Goal: Information Seeking & Learning: Find specific fact

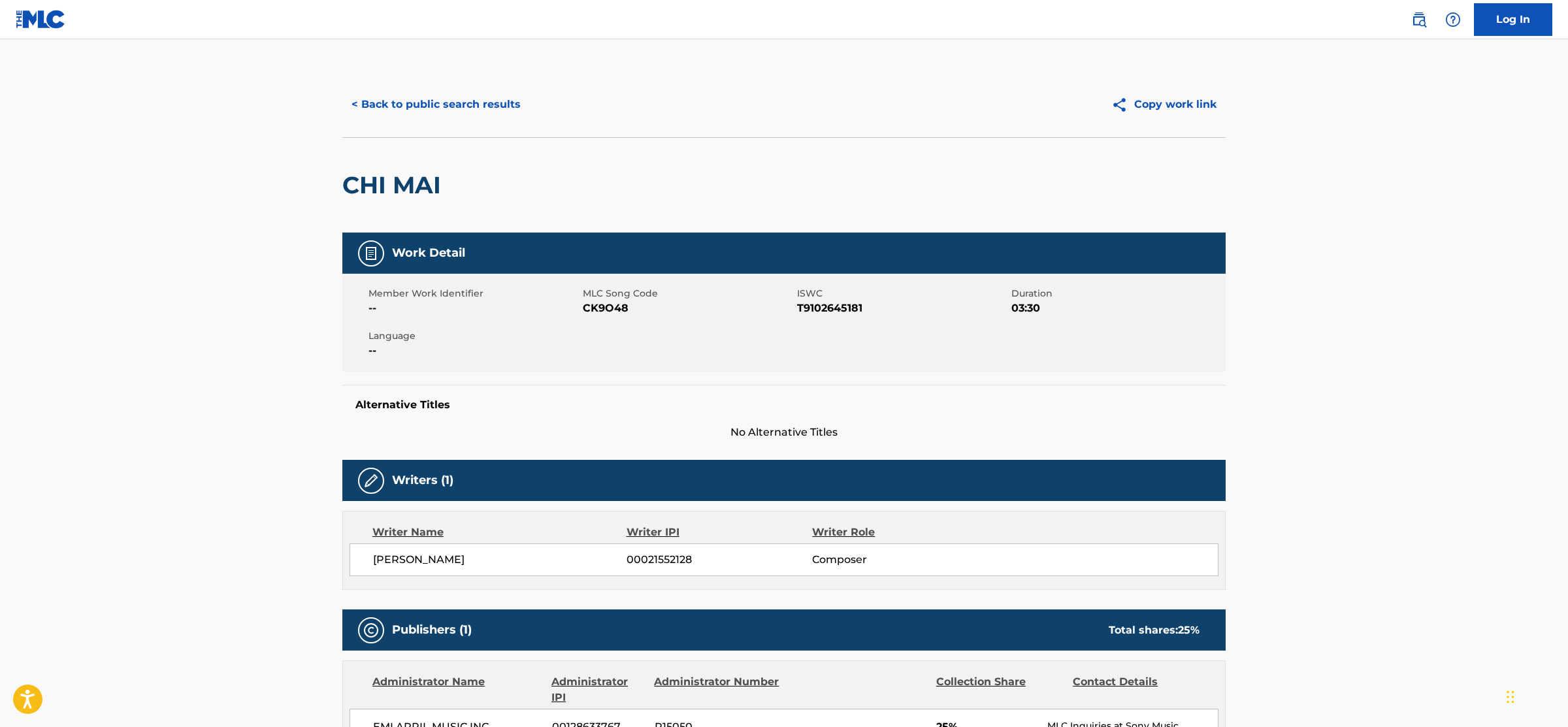
click at [443, 99] on button "< Back to public search results" at bounding box center [436, 104] width 187 height 33
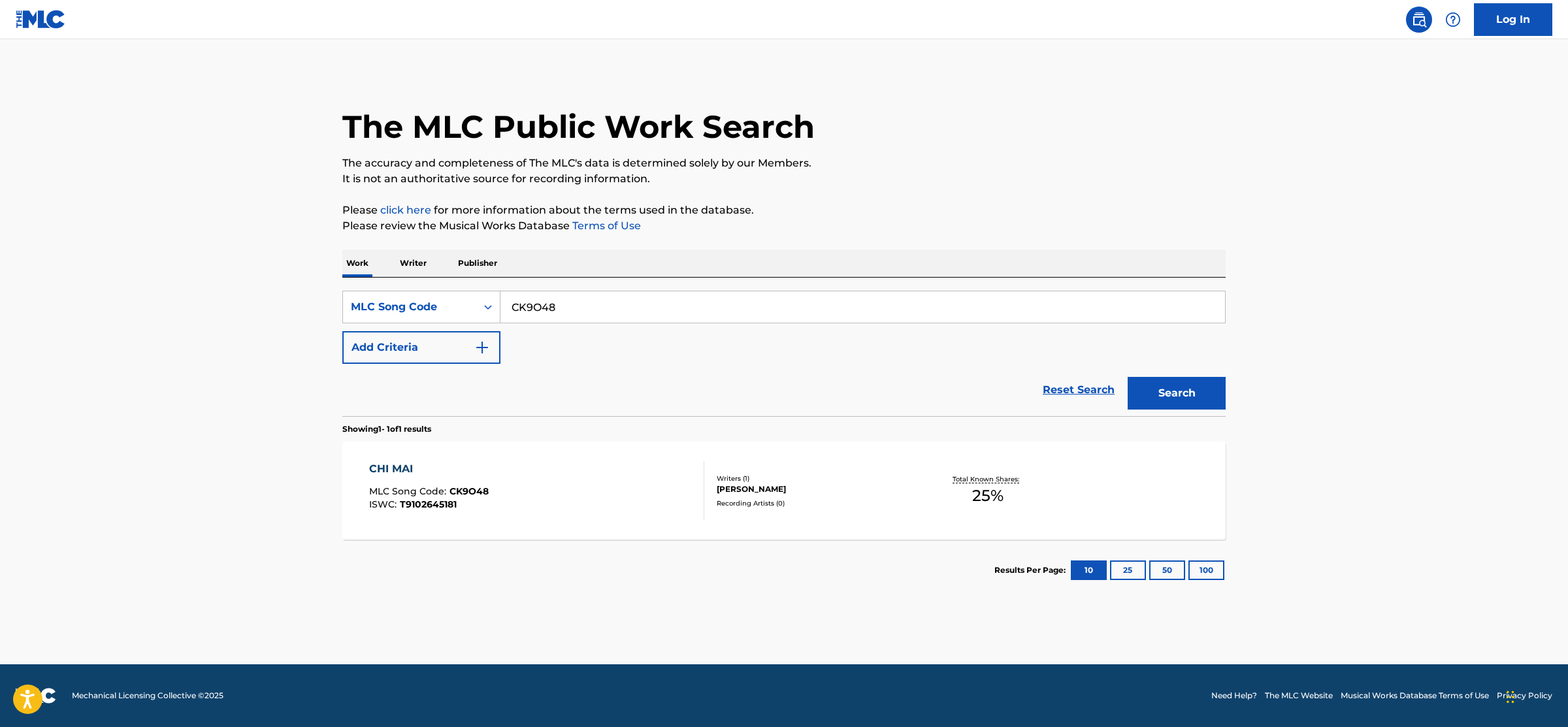
click at [1072, 388] on link "Reset Search" at bounding box center [1078, 390] width 85 height 29
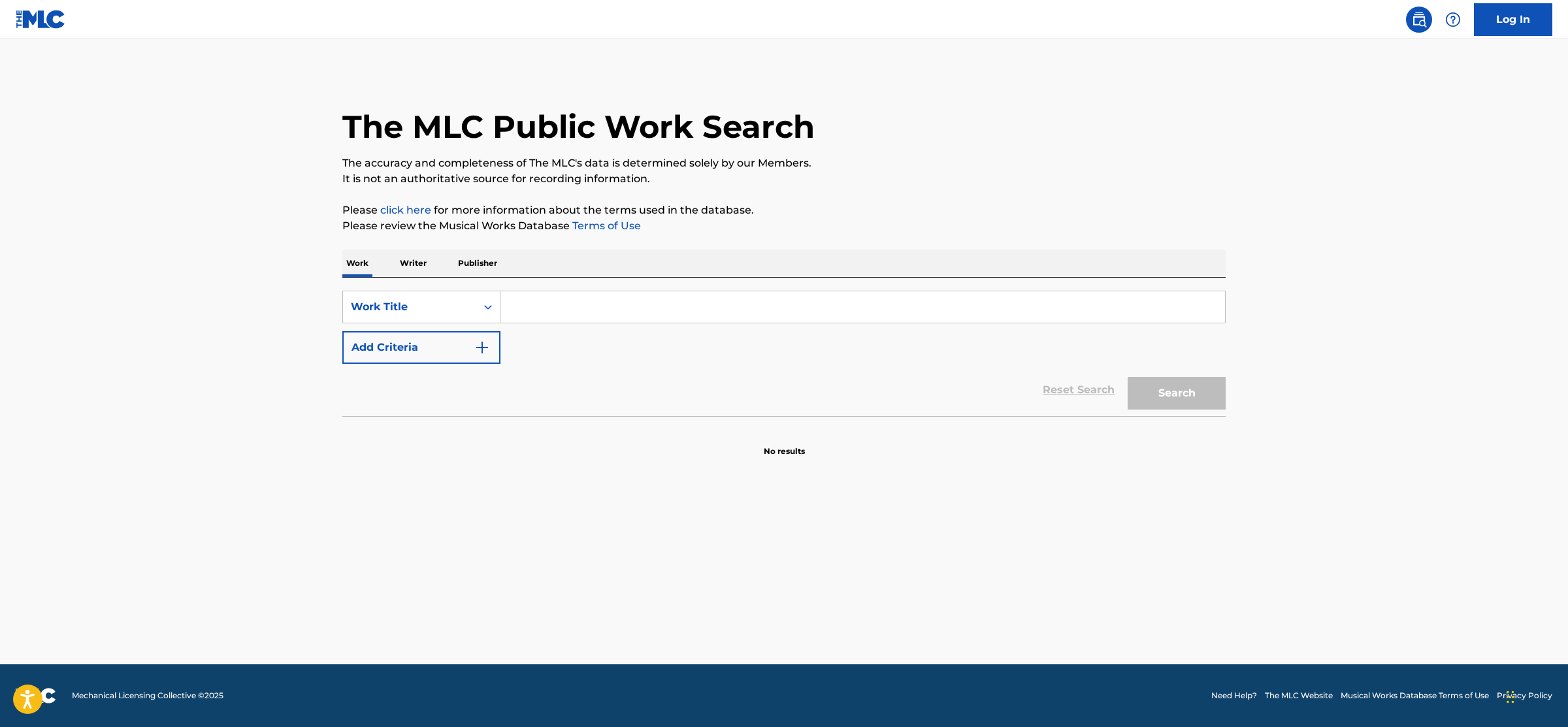
click at [427, 347] on button "Add Criteria" at bounding box center [421, 347] width 158 height 33
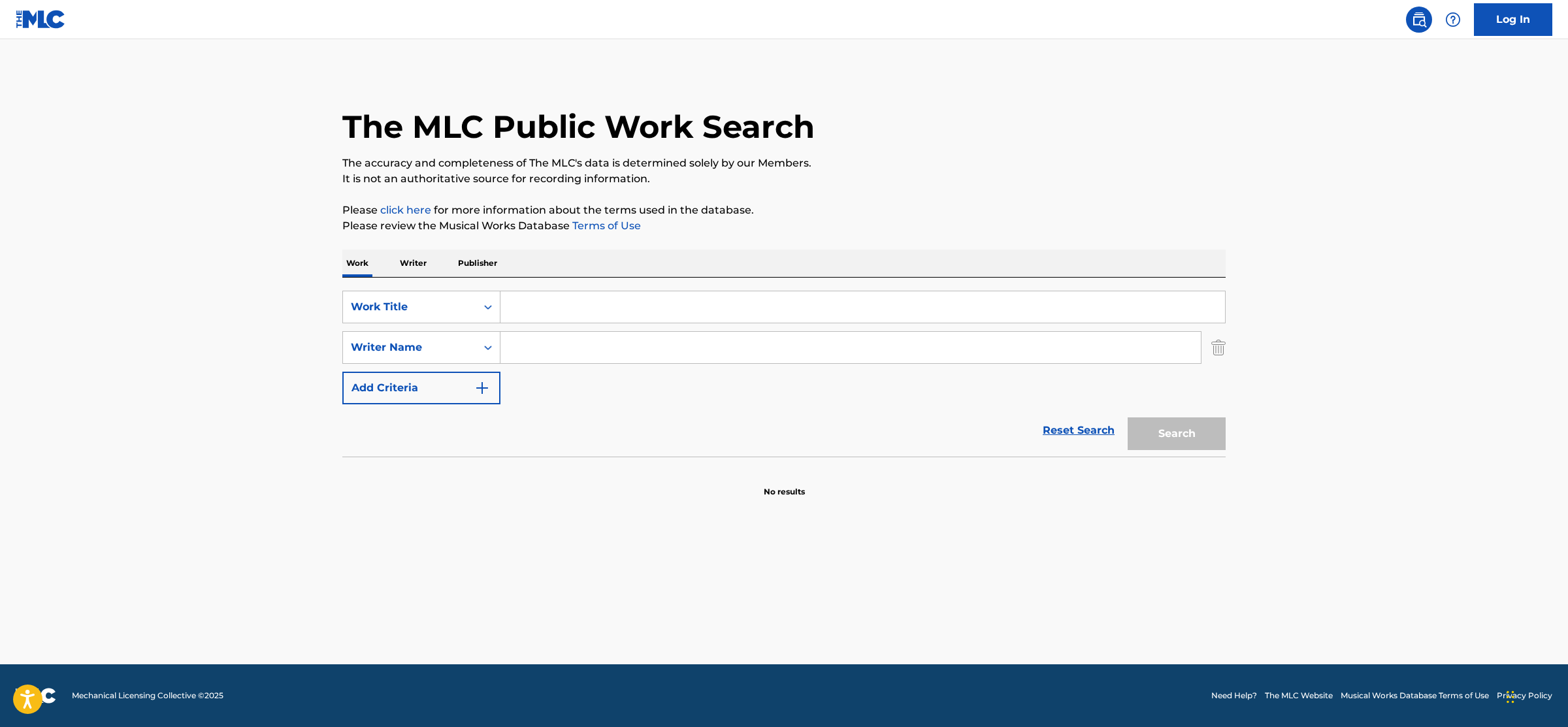
click at [657, 277] on div "Work Writer Publisher" at bounding box center [784, 264] width 883 height 28
click at [657, 324] on div "SearchWithCriteria8a82f75c-27eb-4822-8388-d8e54bc78986 Work Title SearchWithCri…" at bounding box center [784, 347] width 883 height 113
click at [651, 314] on input "Search Form" at bounding box center [862, 306] width 724 height 31
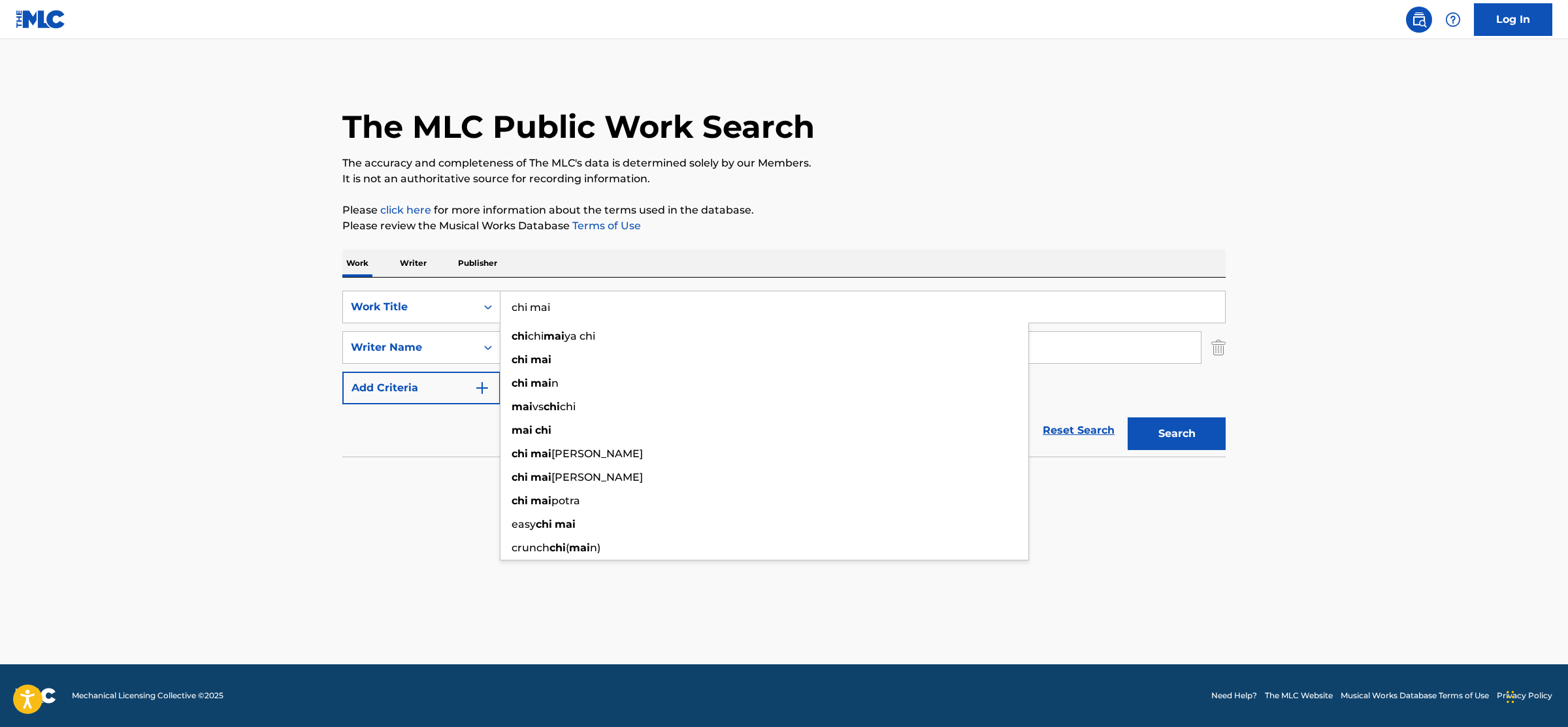
type input "chi mai"
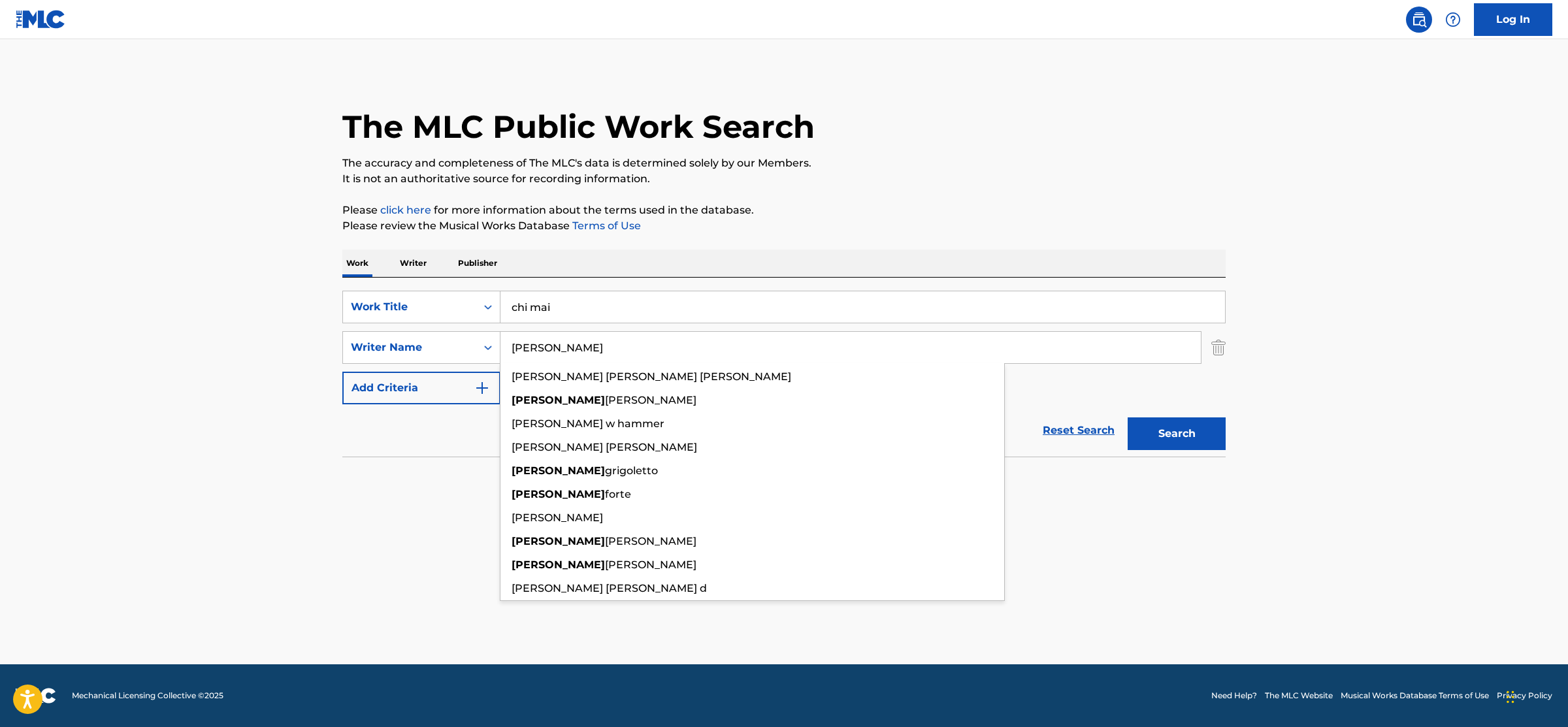
type input "[PERSON_NAME]"
click at [1127, 418] on button "Search" at bounding box center [1176, 434] width 98 height 33
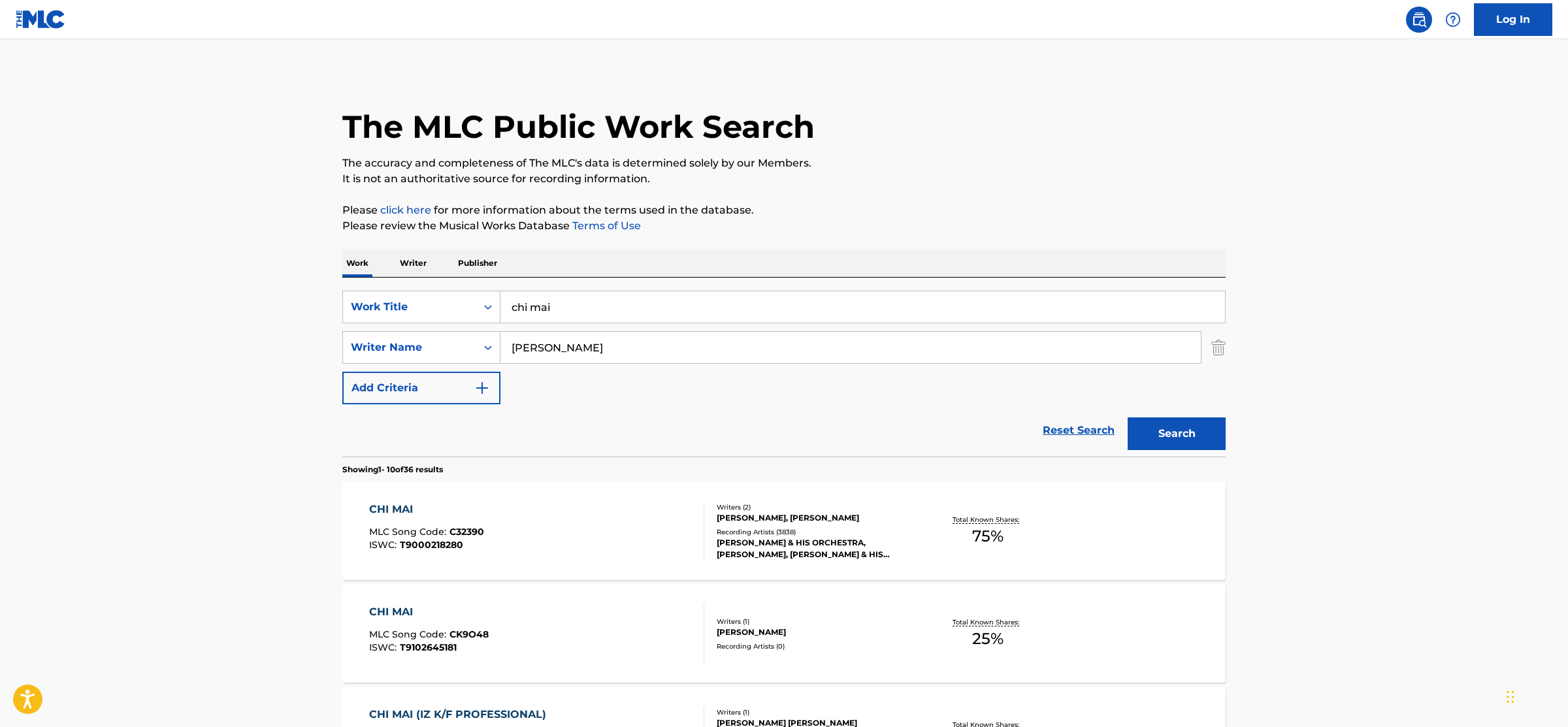
click at [569, 503] on div "CHI MAI MLC Song Code : C32390 ISWC : T9000218280" at bounding box center [537, 531] width 336 height 59
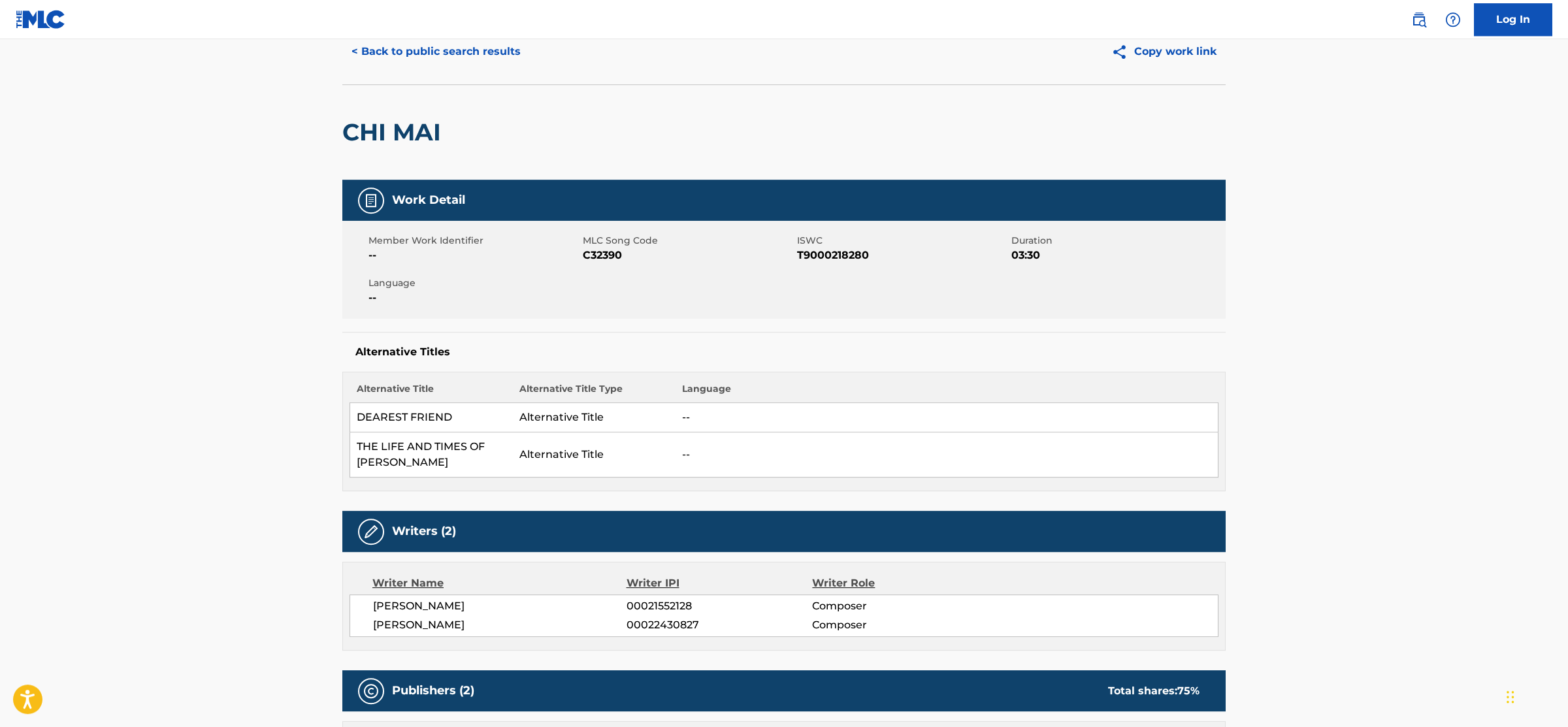
scroll to position [68, 0]
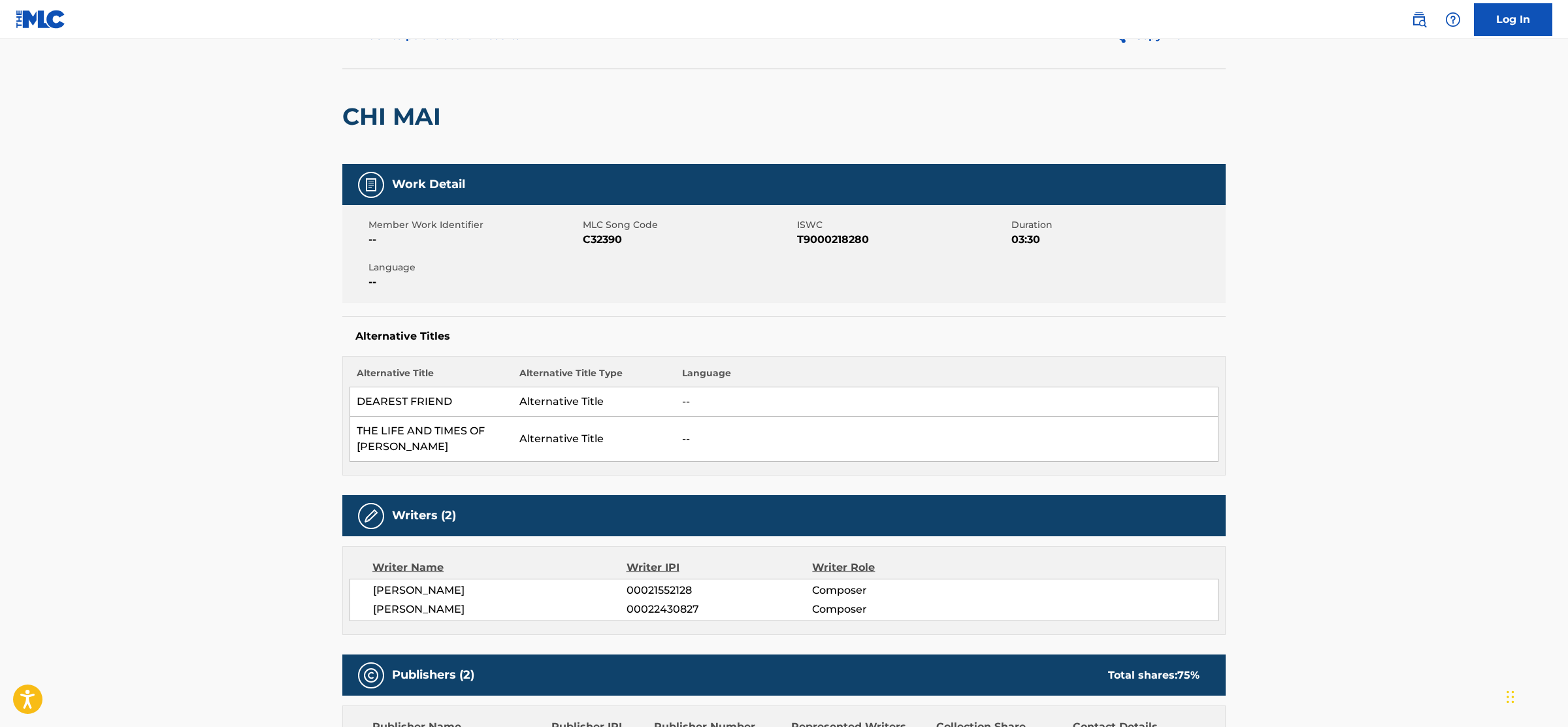
click at [591, 235] on span "C32390" at bounding box center [688, 240] width 211 height 16
copy span "C32390"
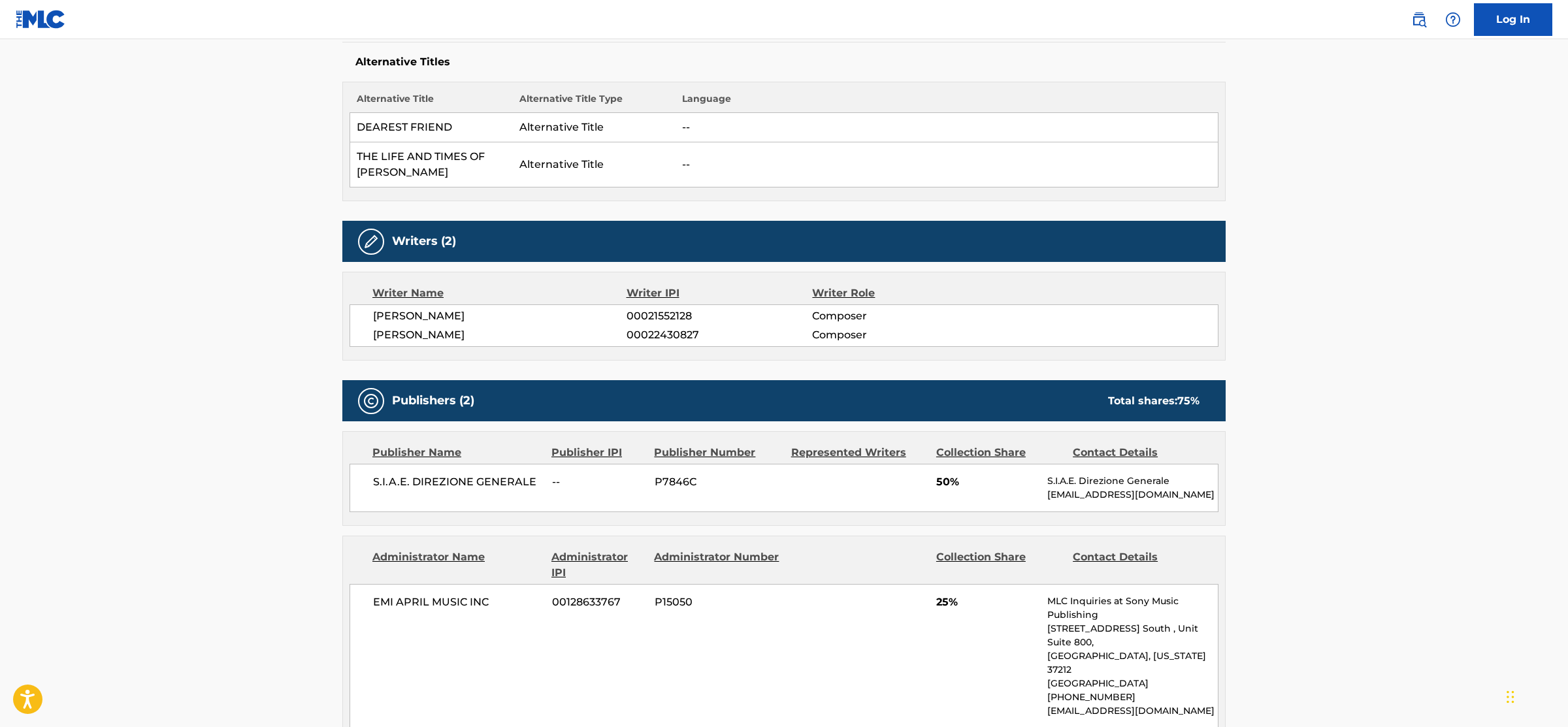
scroll to position [0, 0]
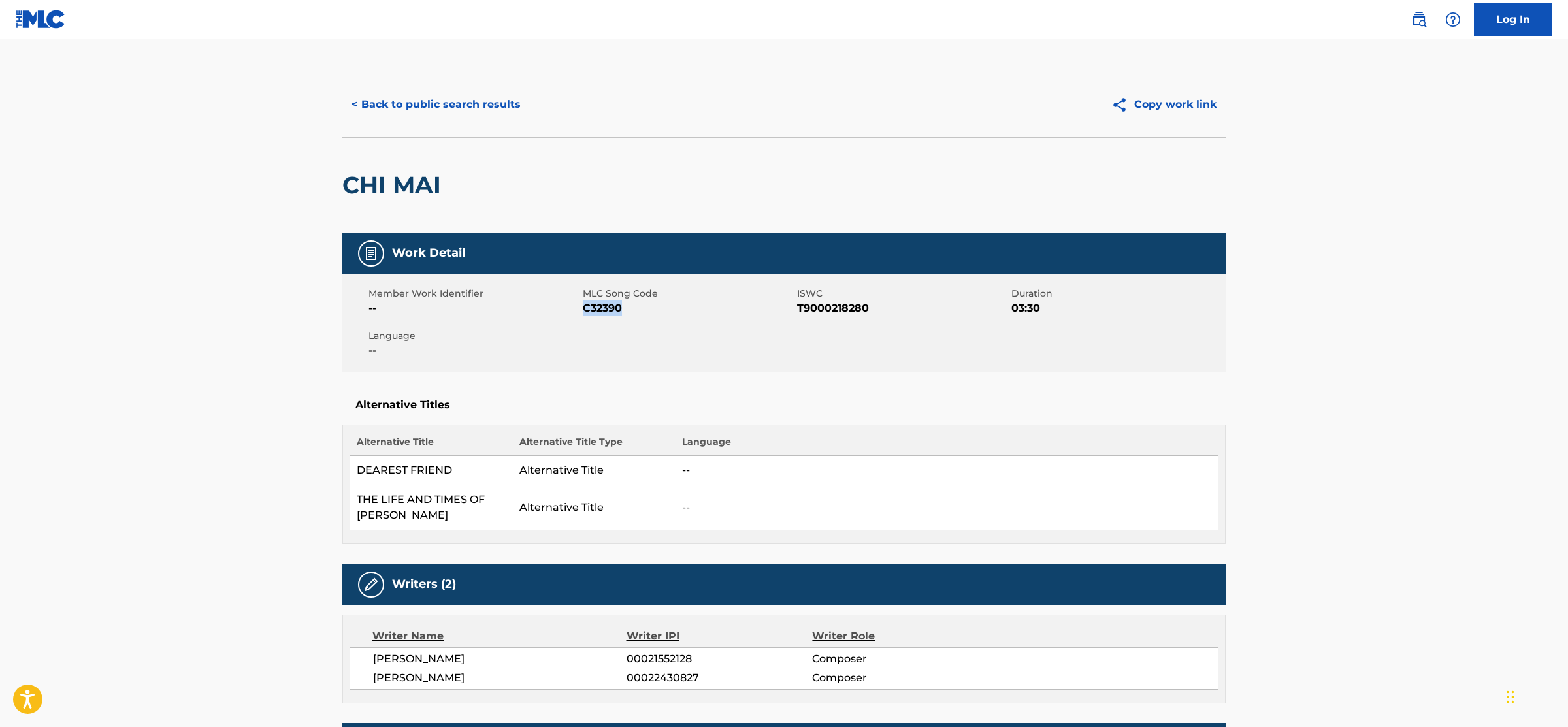
click at [426, 117] on button "< Back to public search results" at bounding box center [436, 104] width 187 height 33
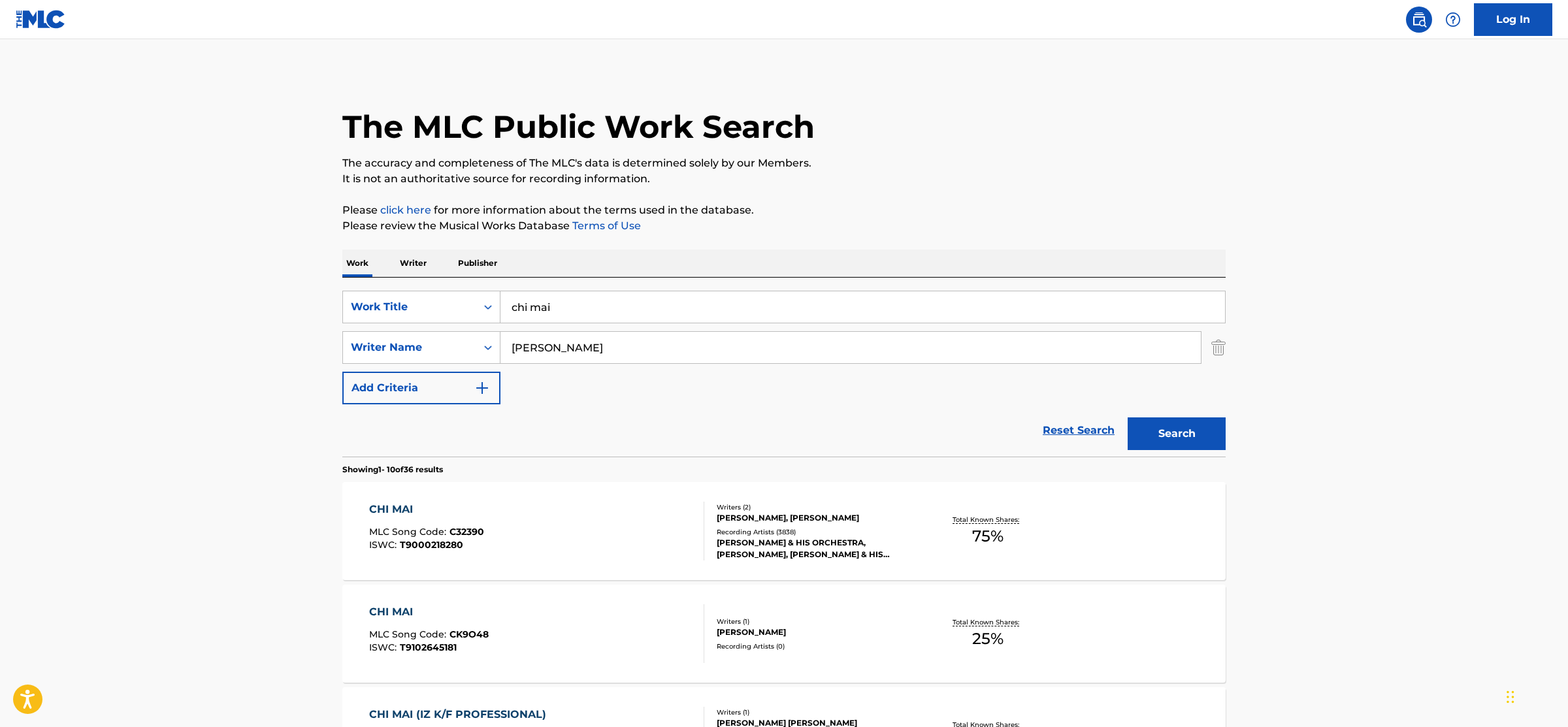
click at [540, 618] on div "CHI MAI MLC Song Code : CK9O48 ISWC : T9102645181" at bounding box center [537, 633] width 336 height 59
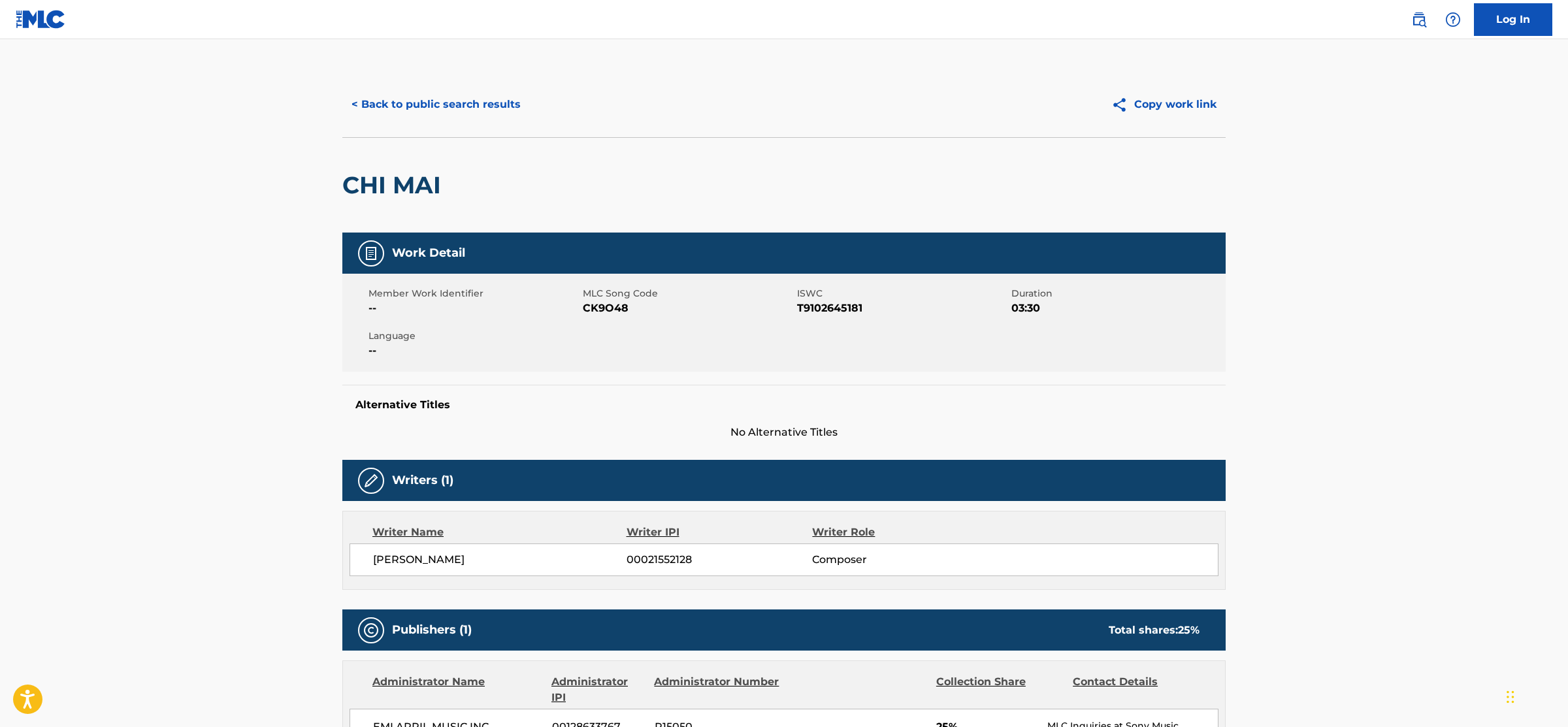
click at [607, 308] on span "CK9O48" at bounding box center [688, 309] width 211 height 16
copy span "CK9O48"
click at [446, 92] on button "< Back to public search results" at bounding box center [436, 104] width 187 height 33
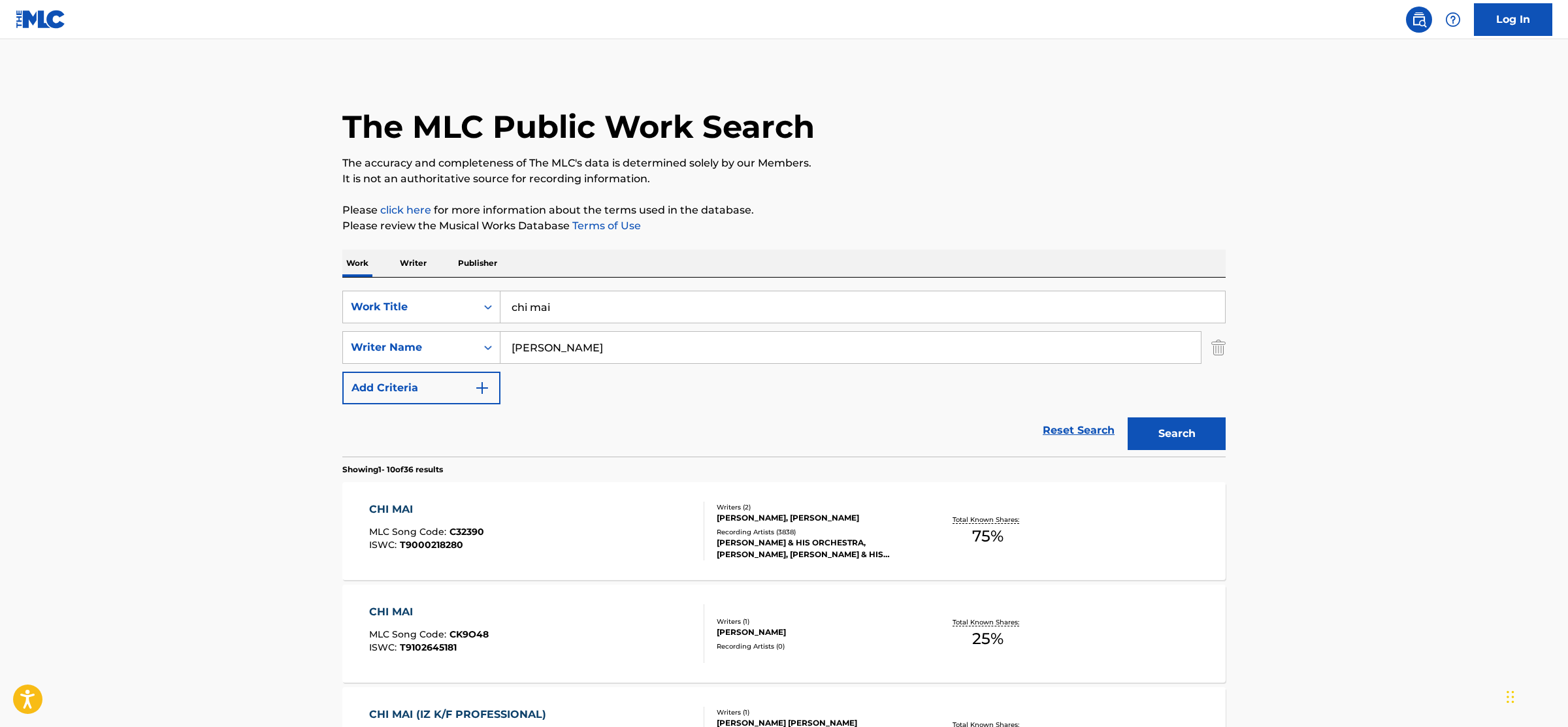
click at [1045, 436] on link "Reset Search" at bounding box center [1078, 431] width 85 height 29
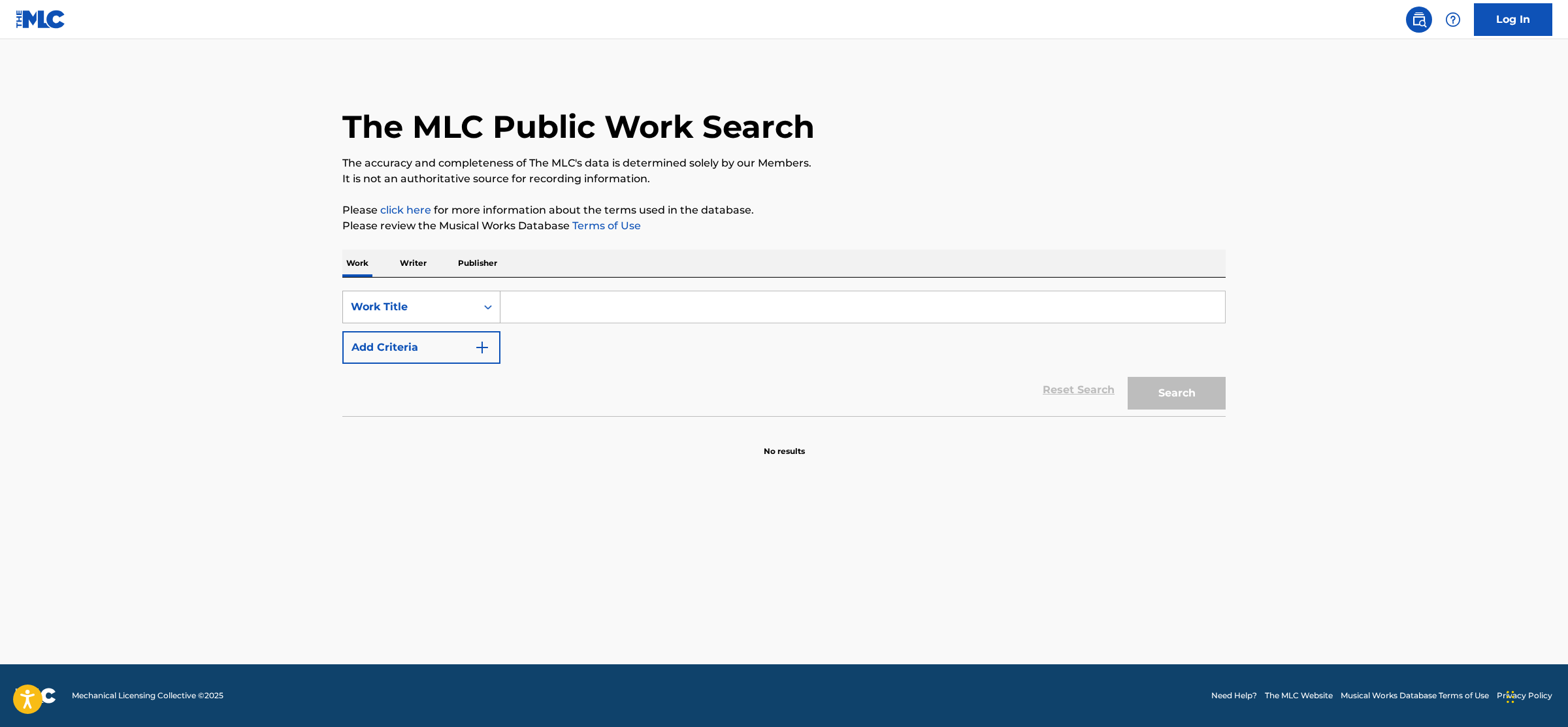
click at [482, 304] on icon "Search Form" at bounding box center [488, 307] width 13 height 13
click at [425, 333] on div "MLC Song Code" at bounding box center [421, 339] width 157 height 33
type input "NG7V96"
click at [1182, 385] on button "Search" at bounding box center [1176, 393] width 98 height 33
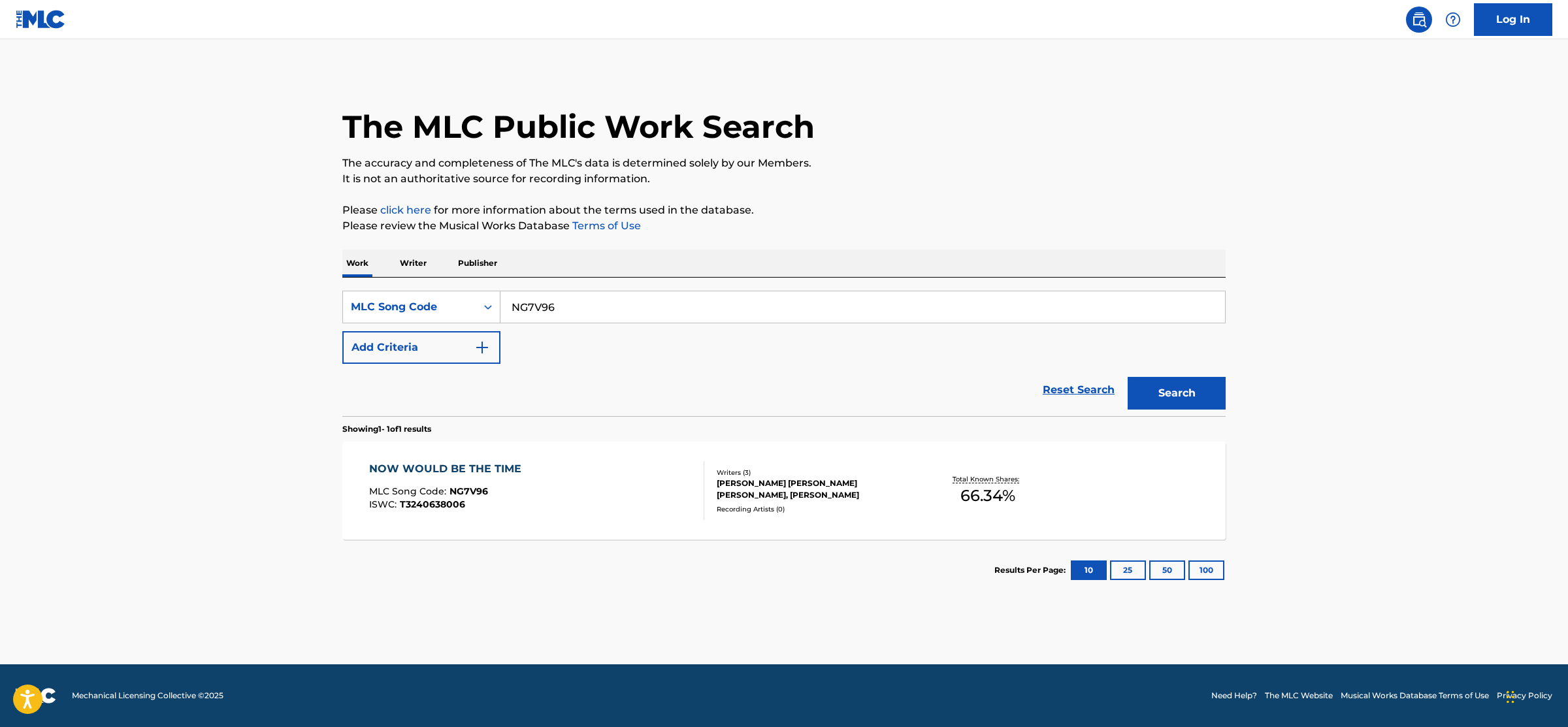
click at [588, 533] on div "NOW WOULD BE THE TIME MLC Song Code : NG7V96 ISWC : T3240638006 Writers ( 3 ) […" at bounding box center [784, 490] width 883 height 98
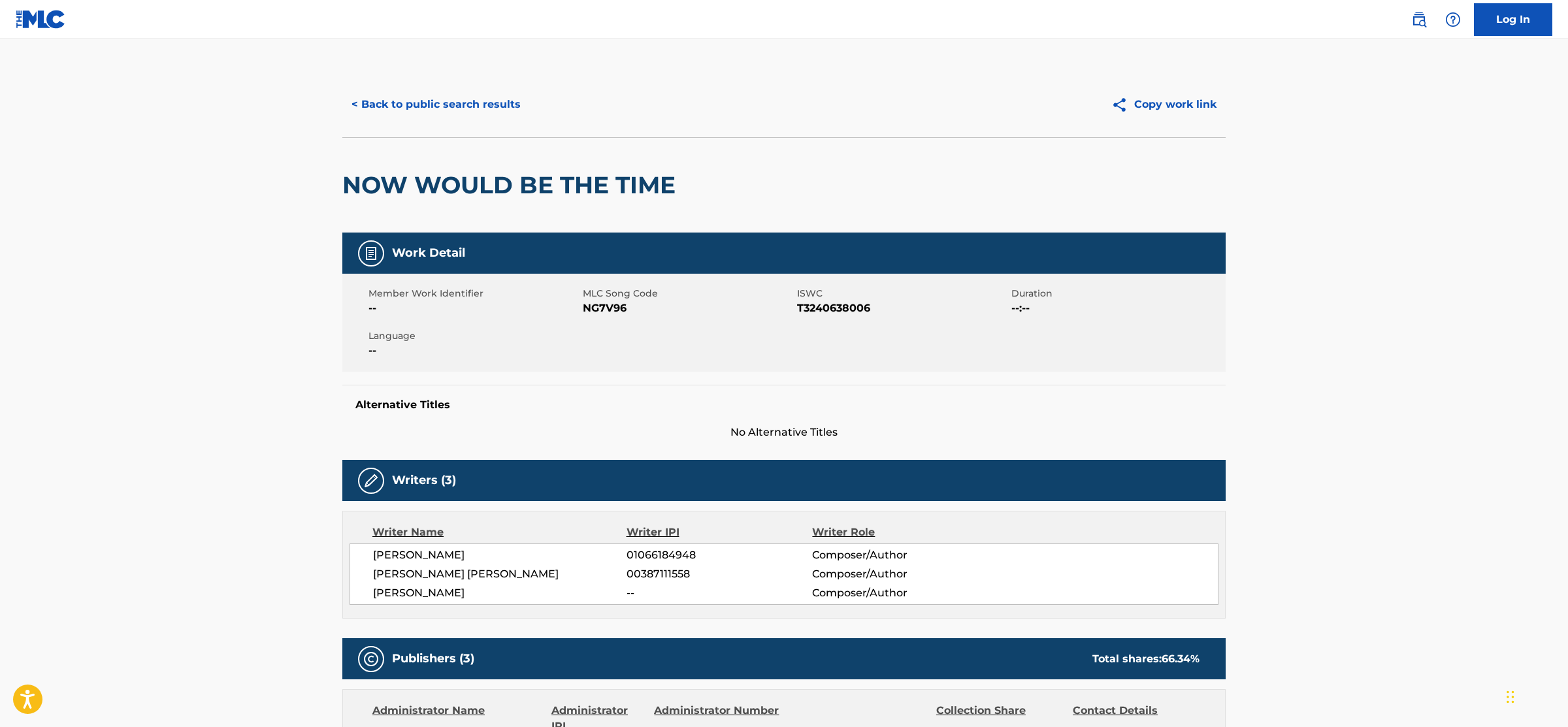
click at [609, 309] on span "NG7V96" at bounding box center [688, 309] width 211 height 16
copy span "NG7V96"
click at [601, 308] on span "NG7V96" at bounding box center [688, 309] width 211 height 16
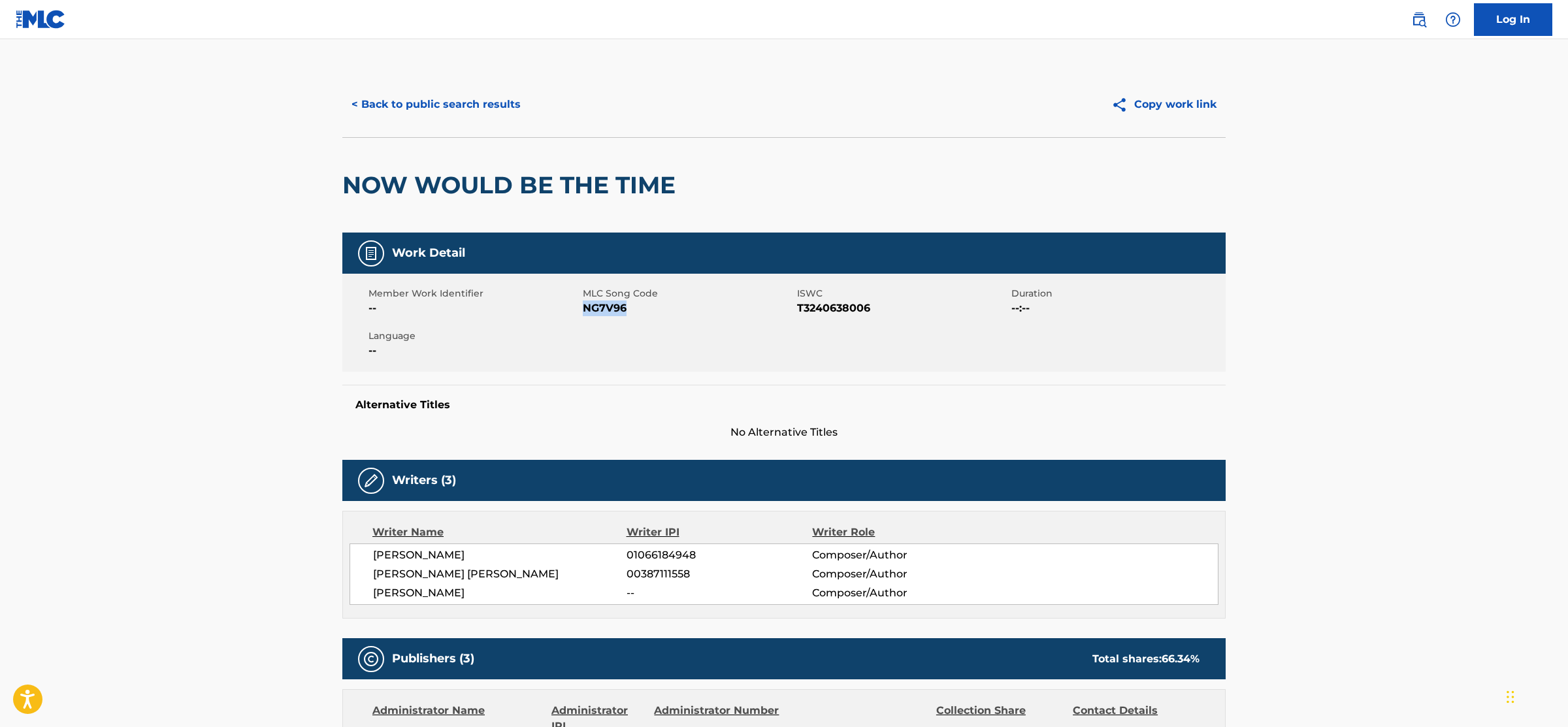
copy span "NG7V96"
click at [450, 103] on button "< Back to public search results" at bounding box center [436, 104] width 187 height 33
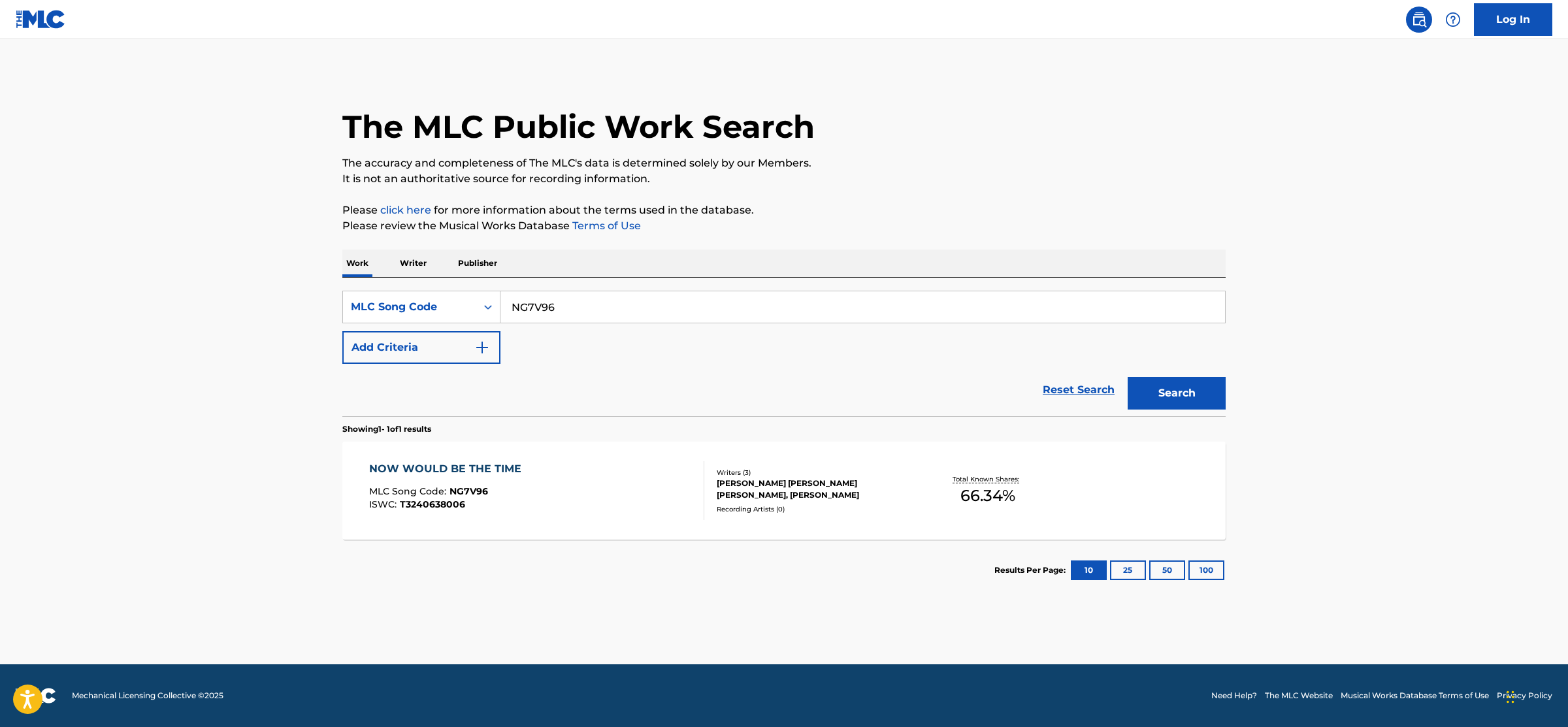
click at [1068, 396] on link "Reset Search" at bounding box center [1078, 390] width 85 height 29
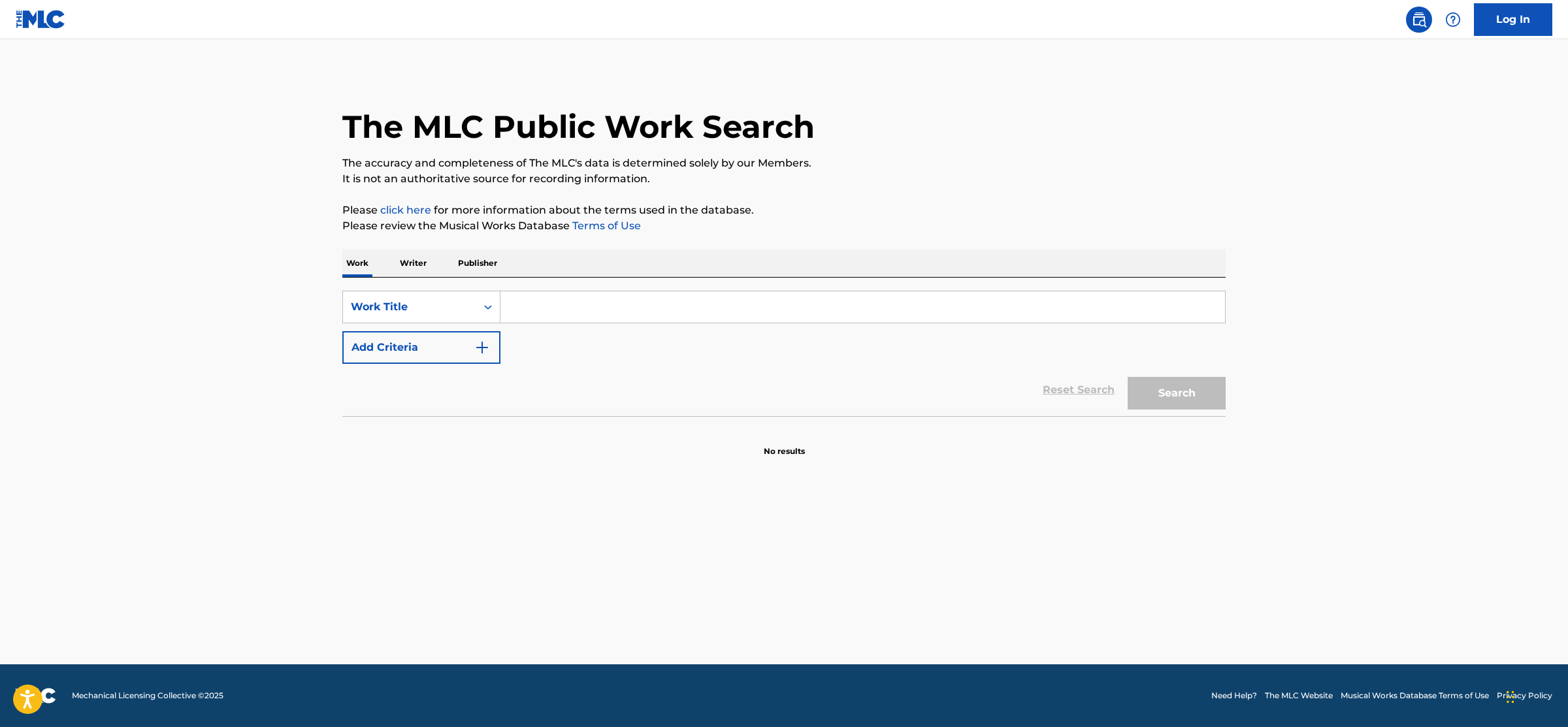
click at [442, 340] on button "Add Criteria" at bounding box center [421, 347] width 158 height 33
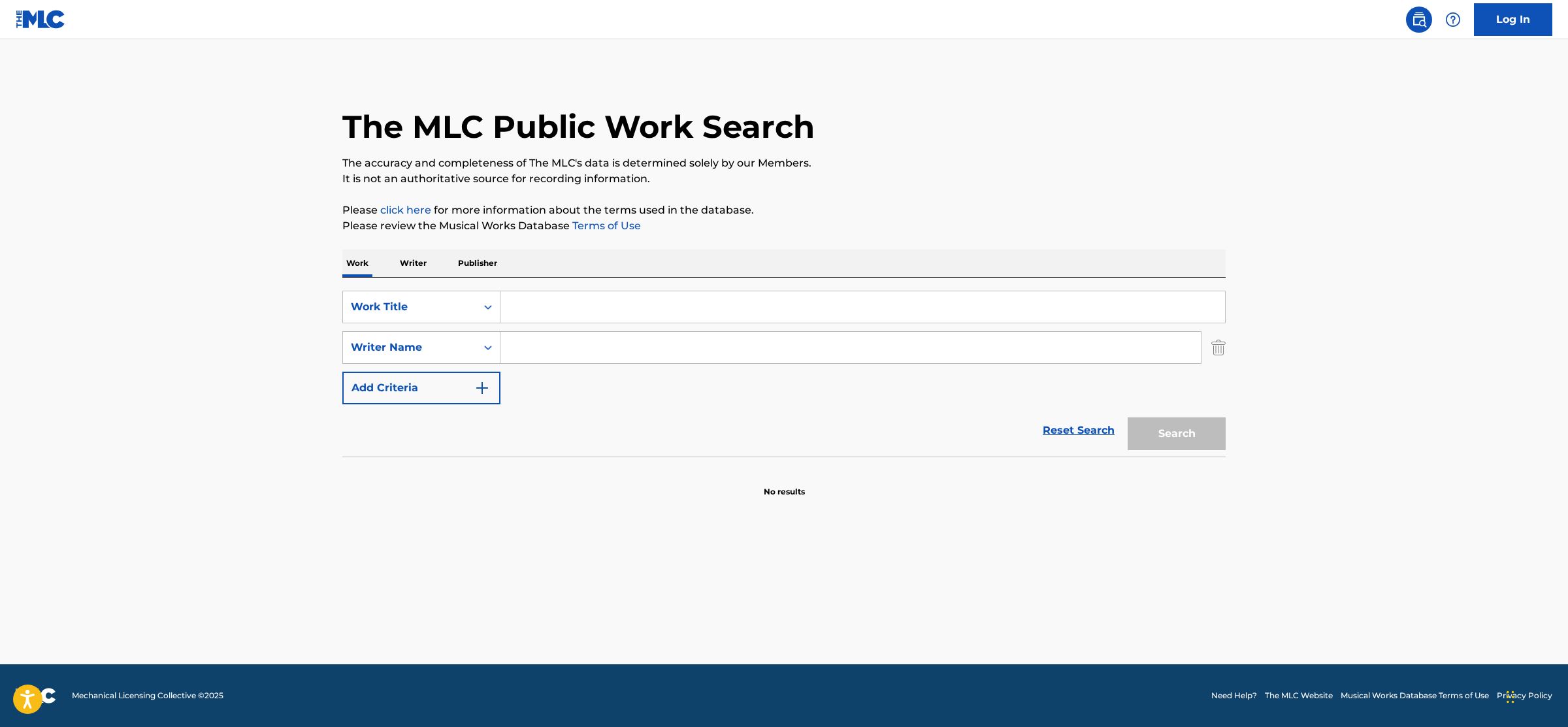
click at [544, 314] on input "Search Form" at bounding box center [862, 306] width 724 height 31
type input "now would be the time"
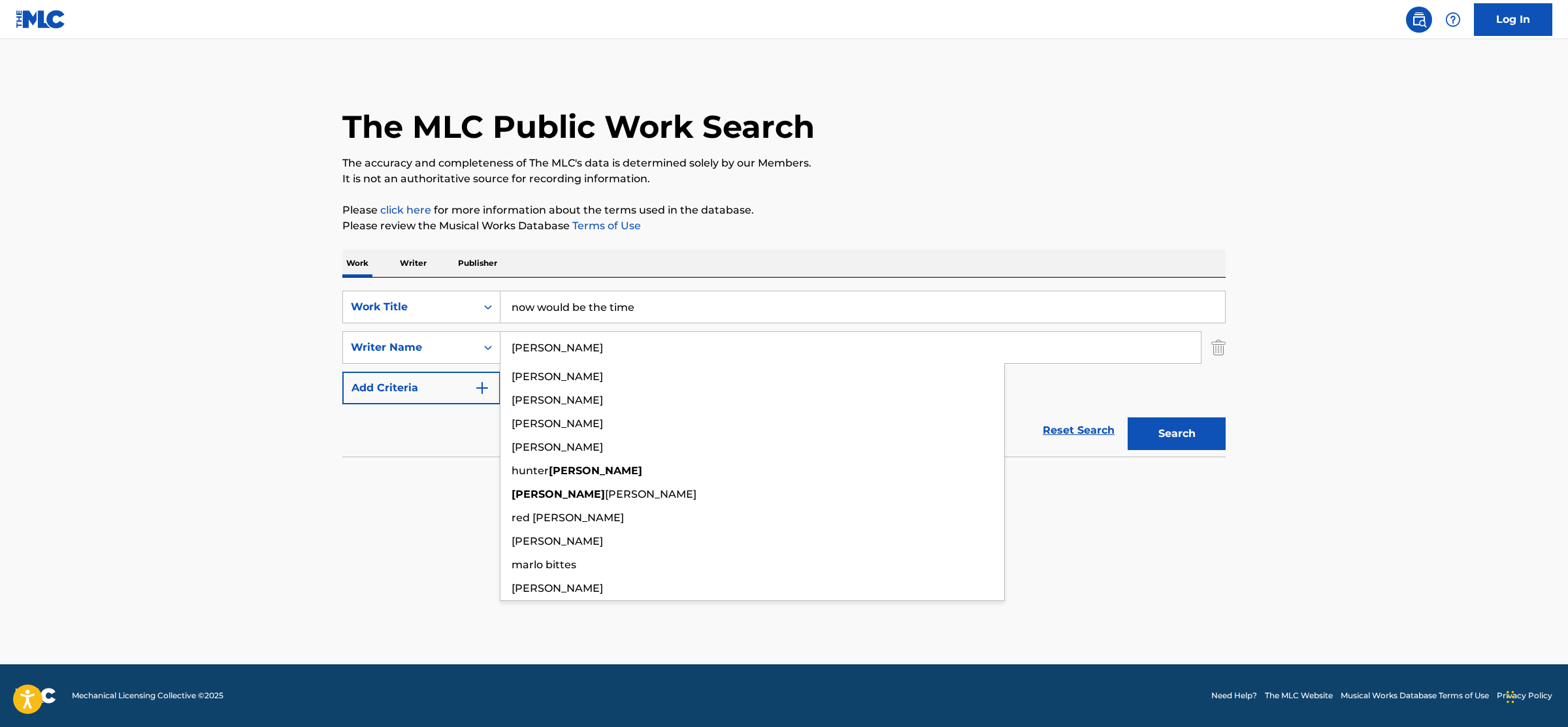
type input "[PERSON_NAME]"
click at [1127, 418] on button "Search" at bounding box center [1176, 434] width 98 height 33
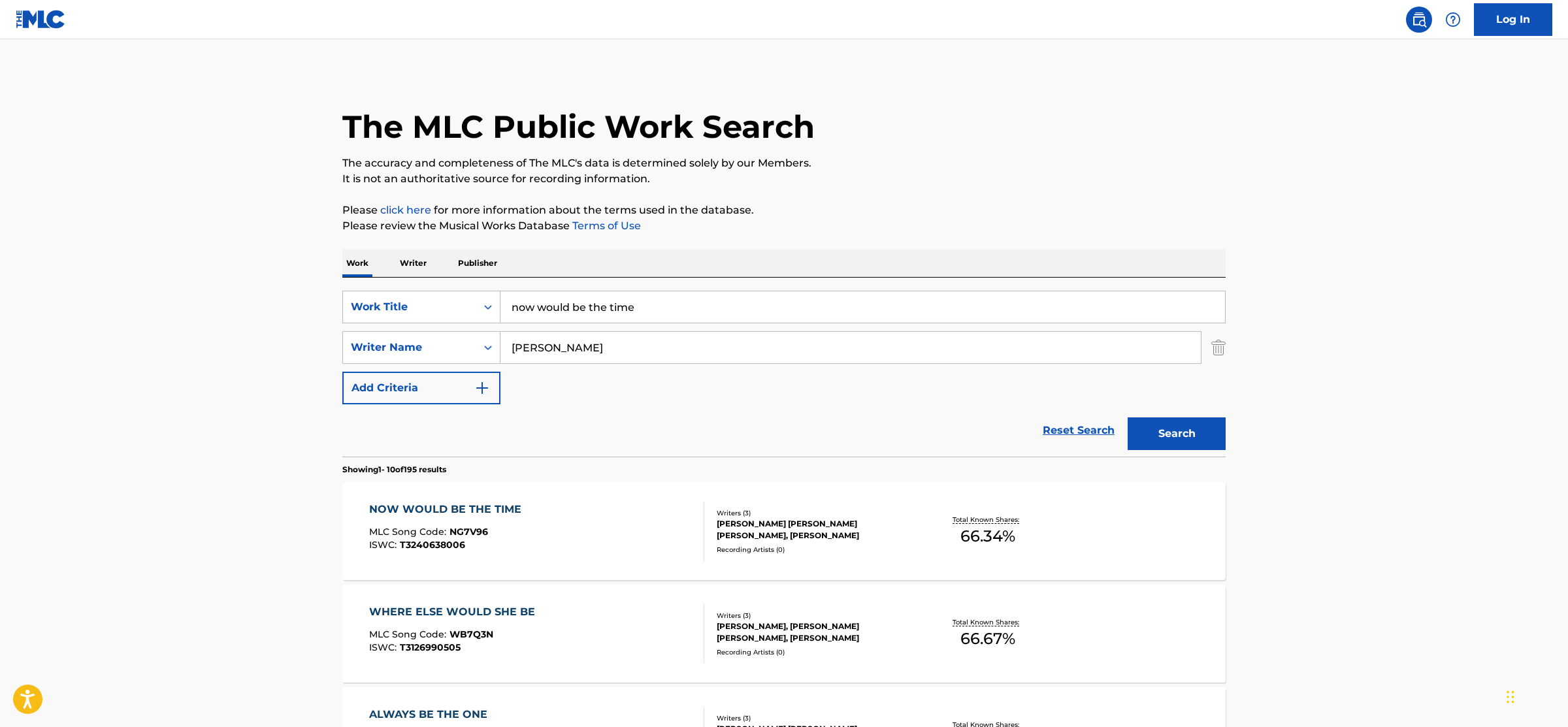
click at [587, 307] on input "now would be the time" at bounding box center [862, 306] width 724 height 31
click at [587, 306] on input "now would be the time" at bounding box center [862, 306] width 724 height 31
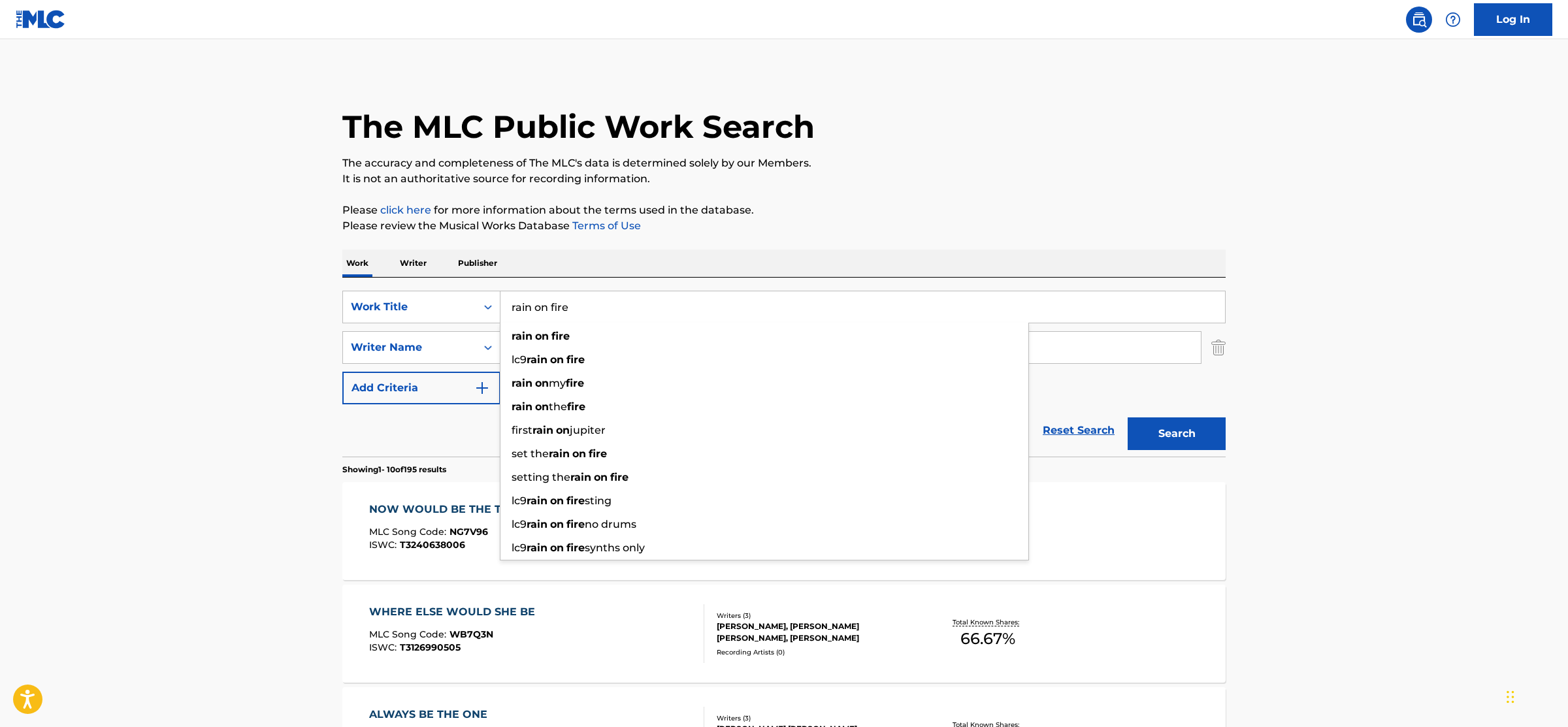
type input "rain on fire"
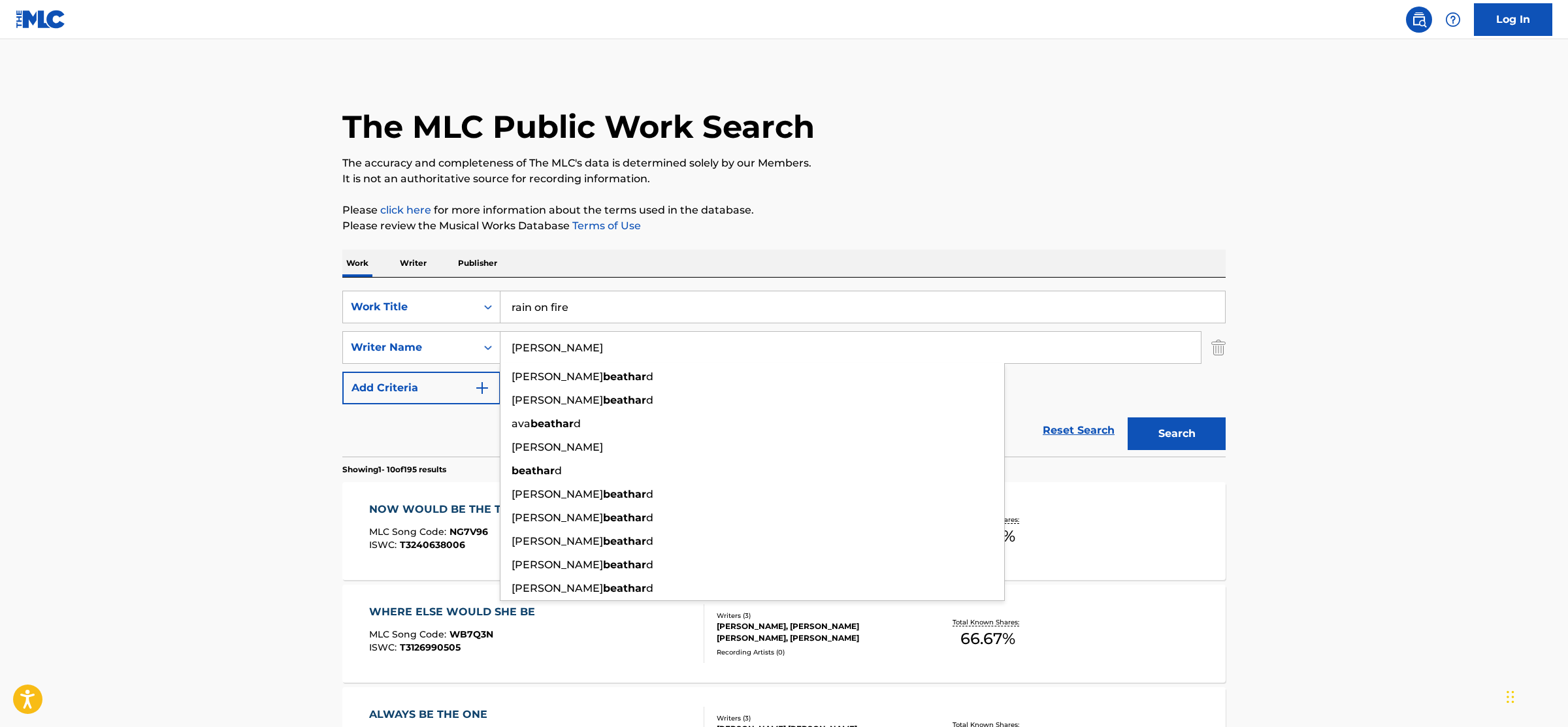
type input "[PERSON_NAME]"
click at [1127, 418] on button "Search" at bounding box center [1176, 434] width 98 height 33
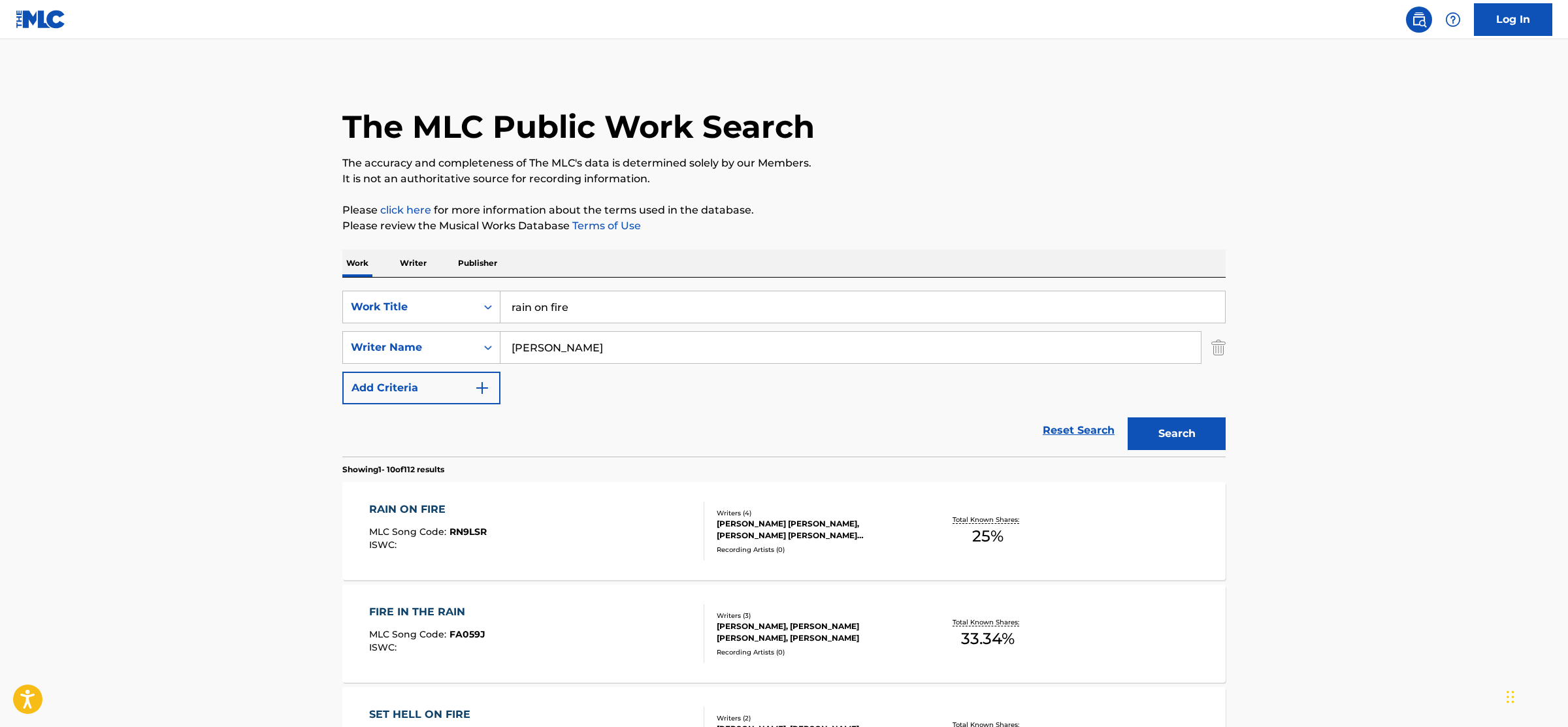
click at [575, 549] on div "RAIN ON FIRE MLC Song Code : RN9LSR ISWC :" at bounding box center [537, 531] width 336 height 59
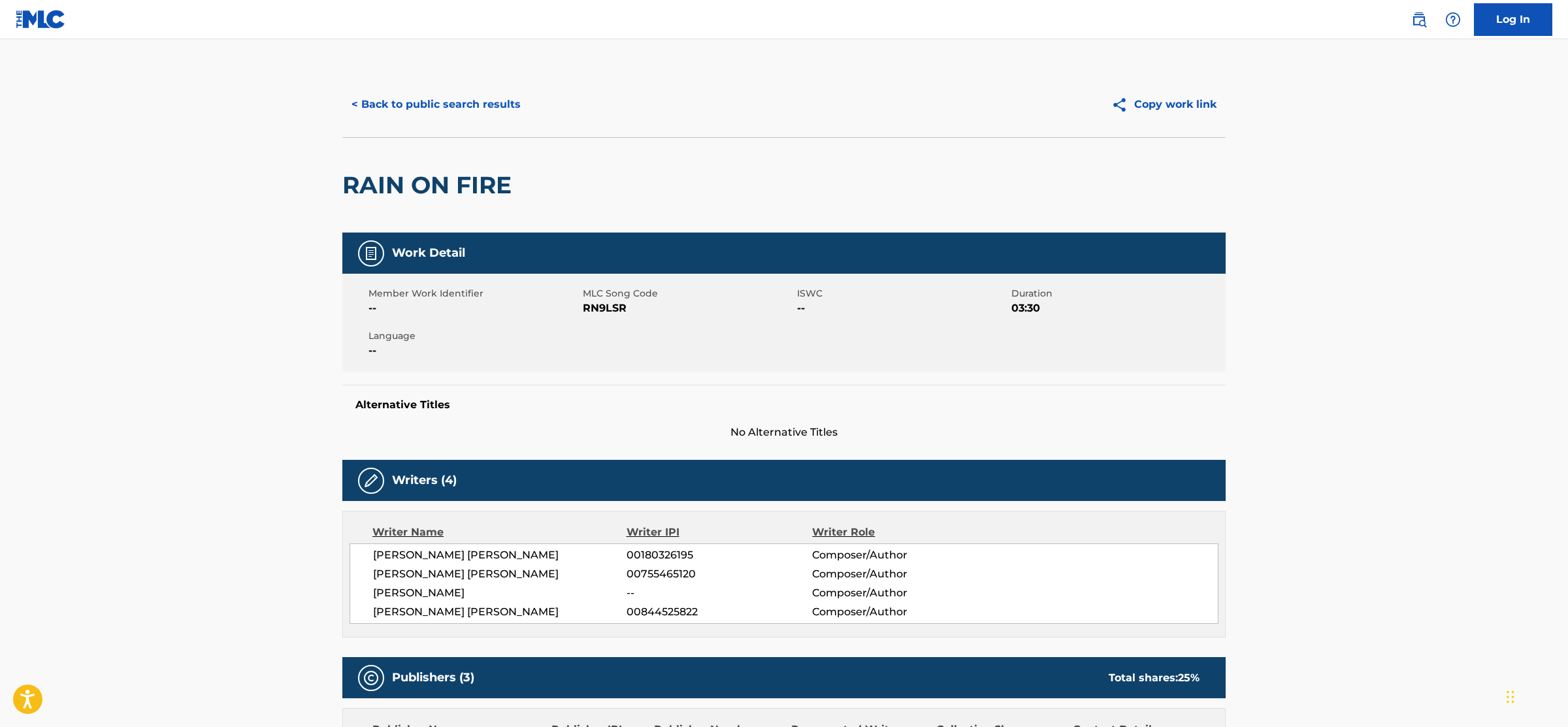
click at [484, 94] on button "< Back to public search results" at bounding box center [436, 104] width 187 height 33
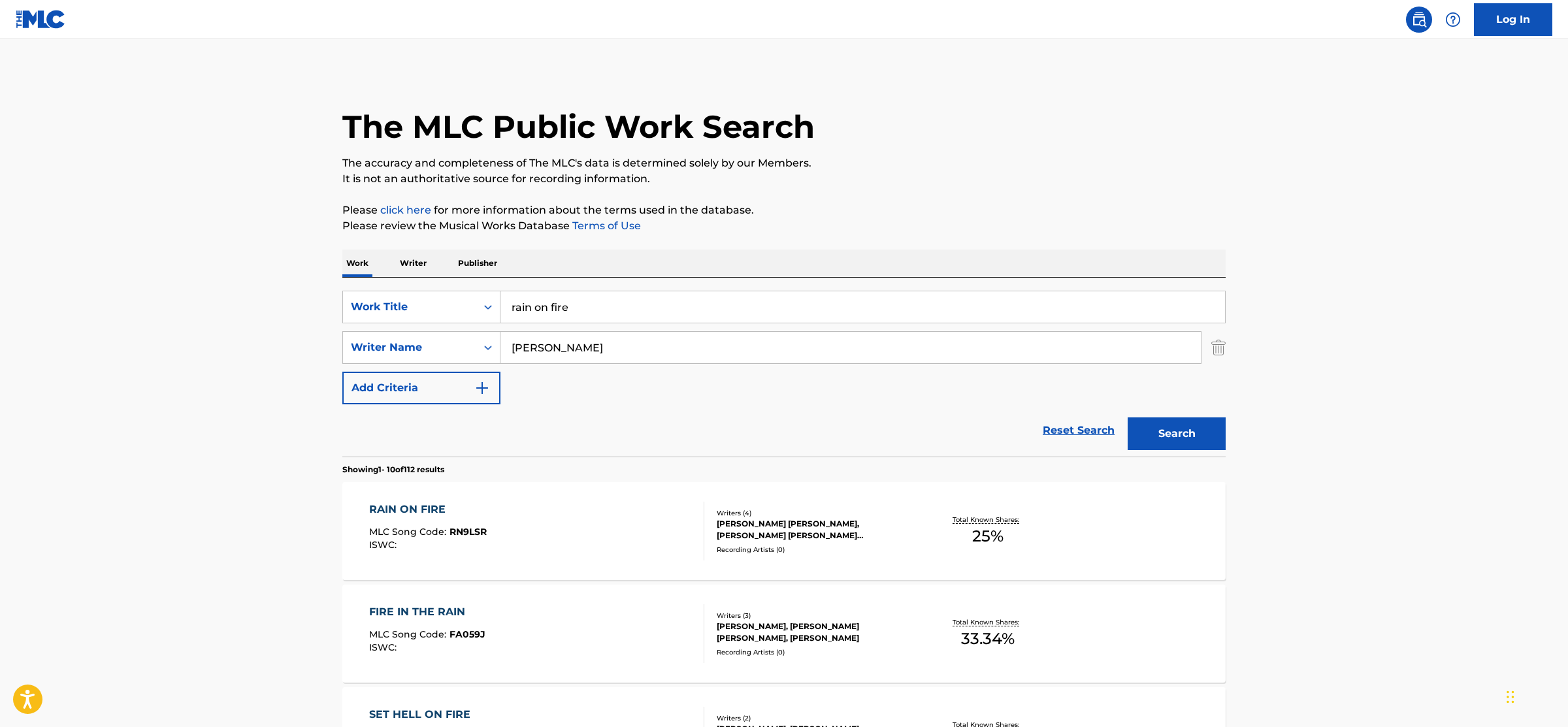
click at [546, 307] on input "rain on fire" at bounding box center [862, 306] width 724 height 31
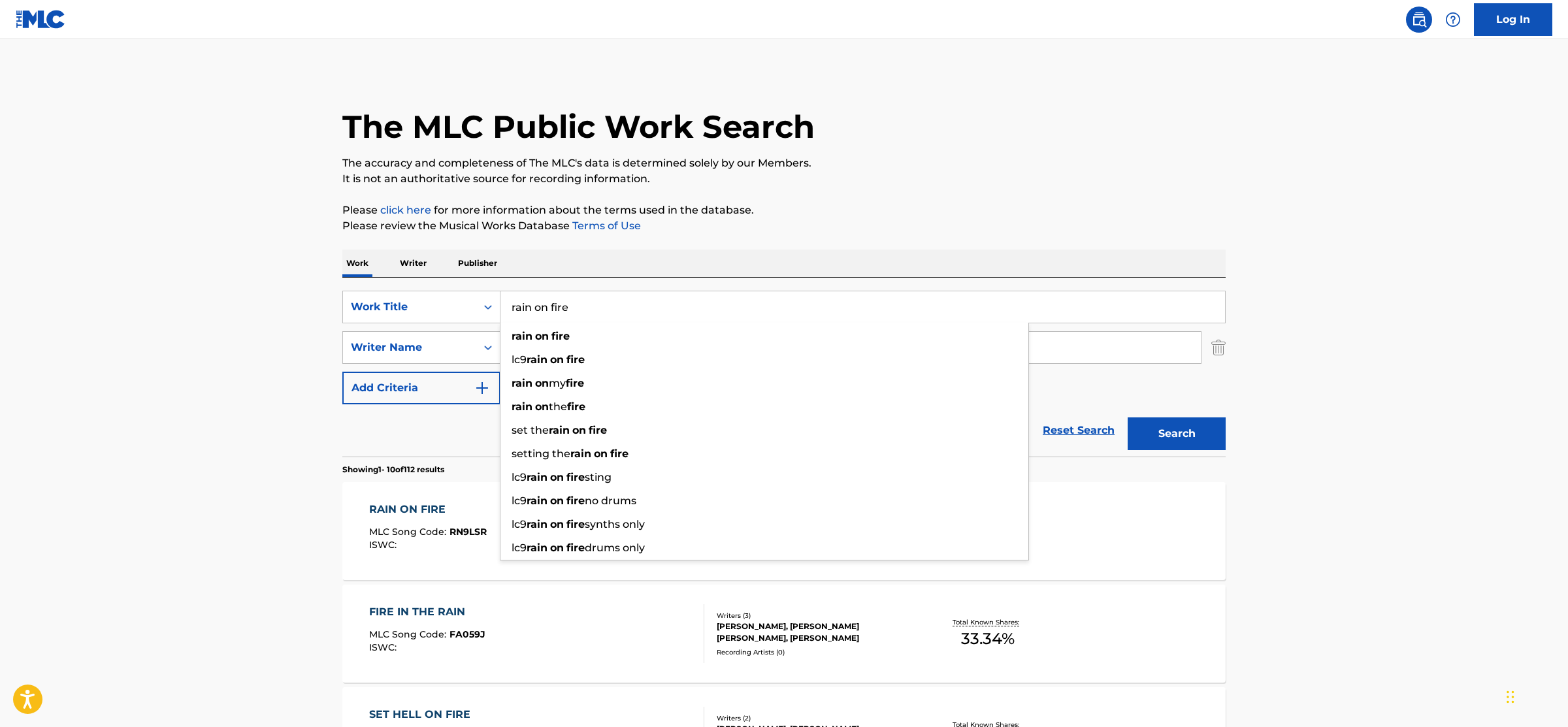
click at [546, 307] on input "rain on fire" at bounding box center [862, 306] width 724 height 31
type input "deep cut"
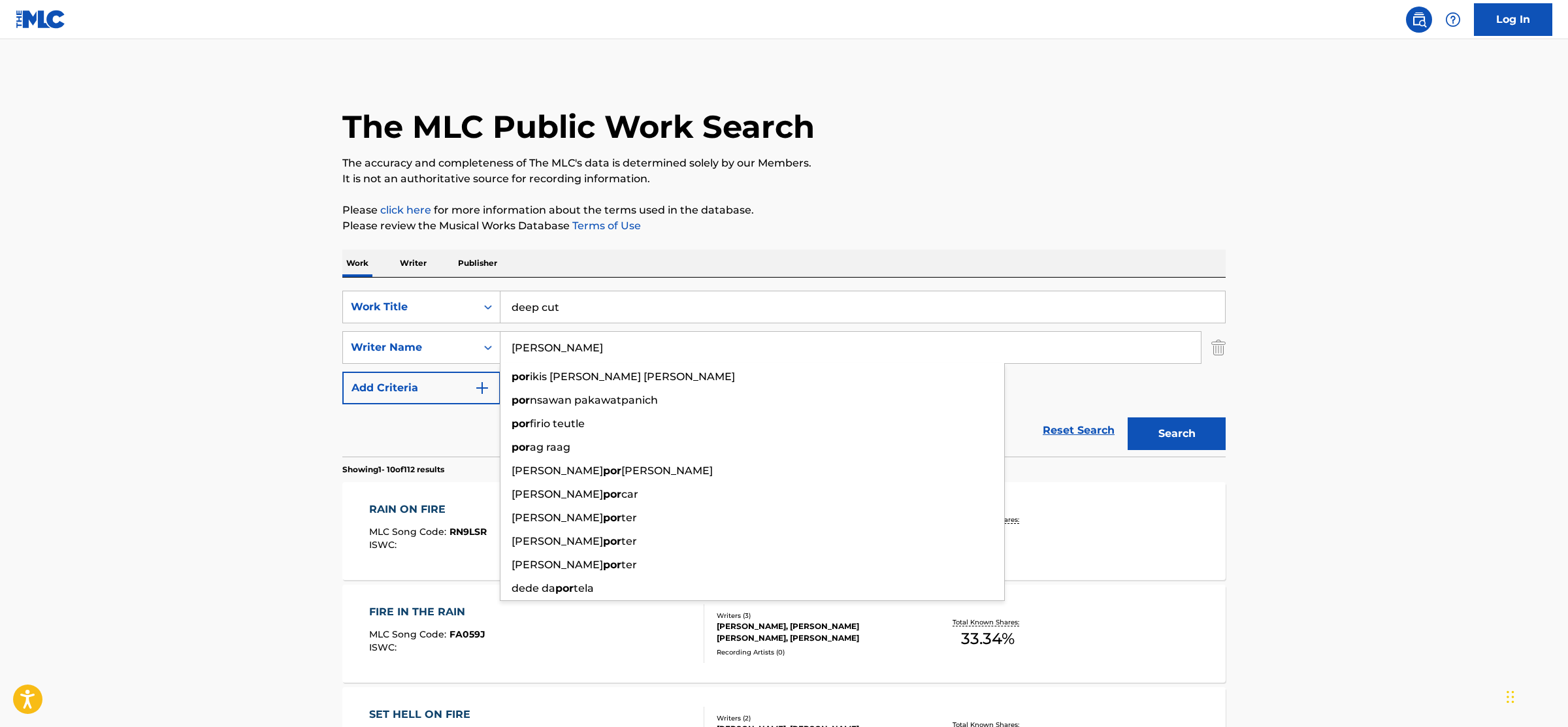
type input "[PERSON_NAME]"
click at [1127, 418] on button "Search" at bounding box center [1176, 434] width 98 height 33
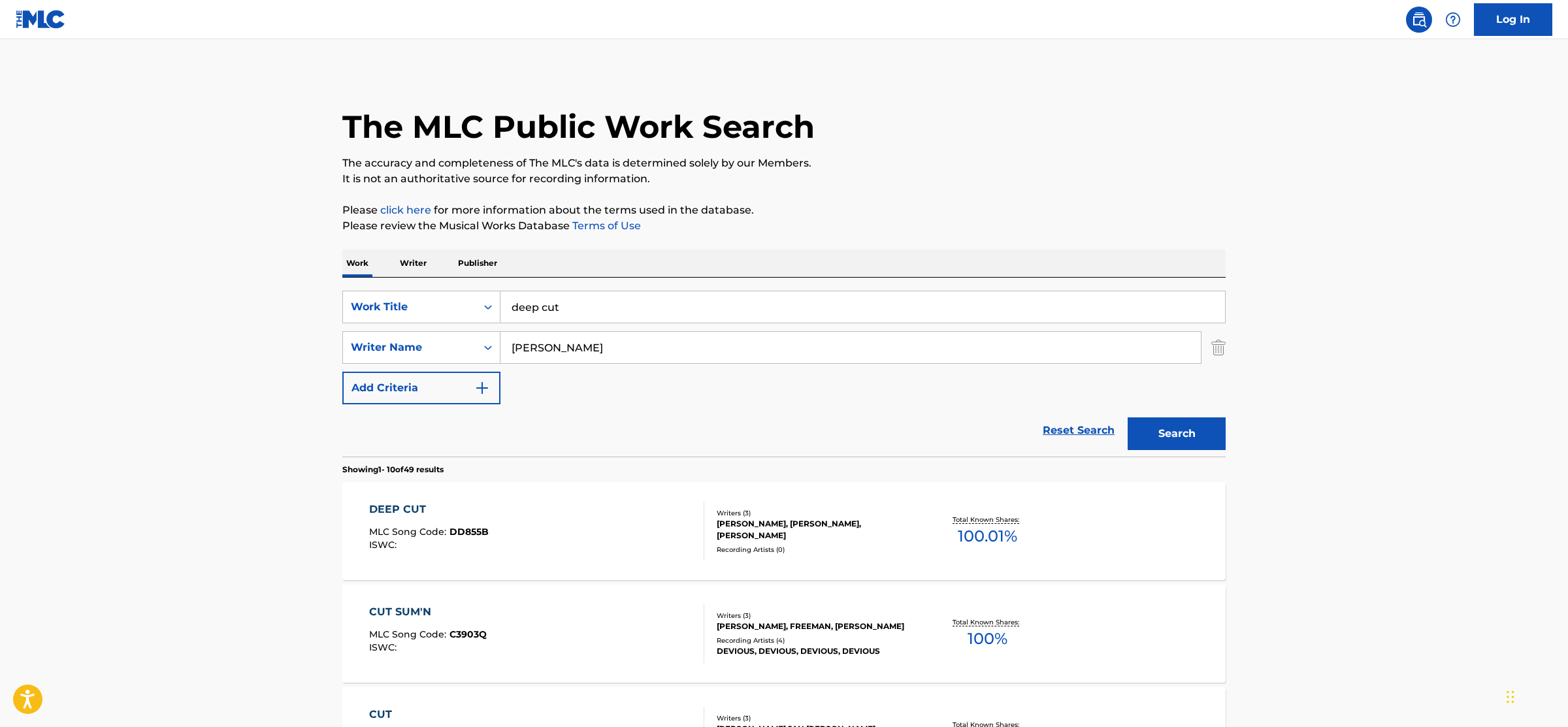
click at [613, 524] on div "DEEP CUT MLC Song Code : DD855B ISWC :" at bounding box center [537, 531] width 336 height 59
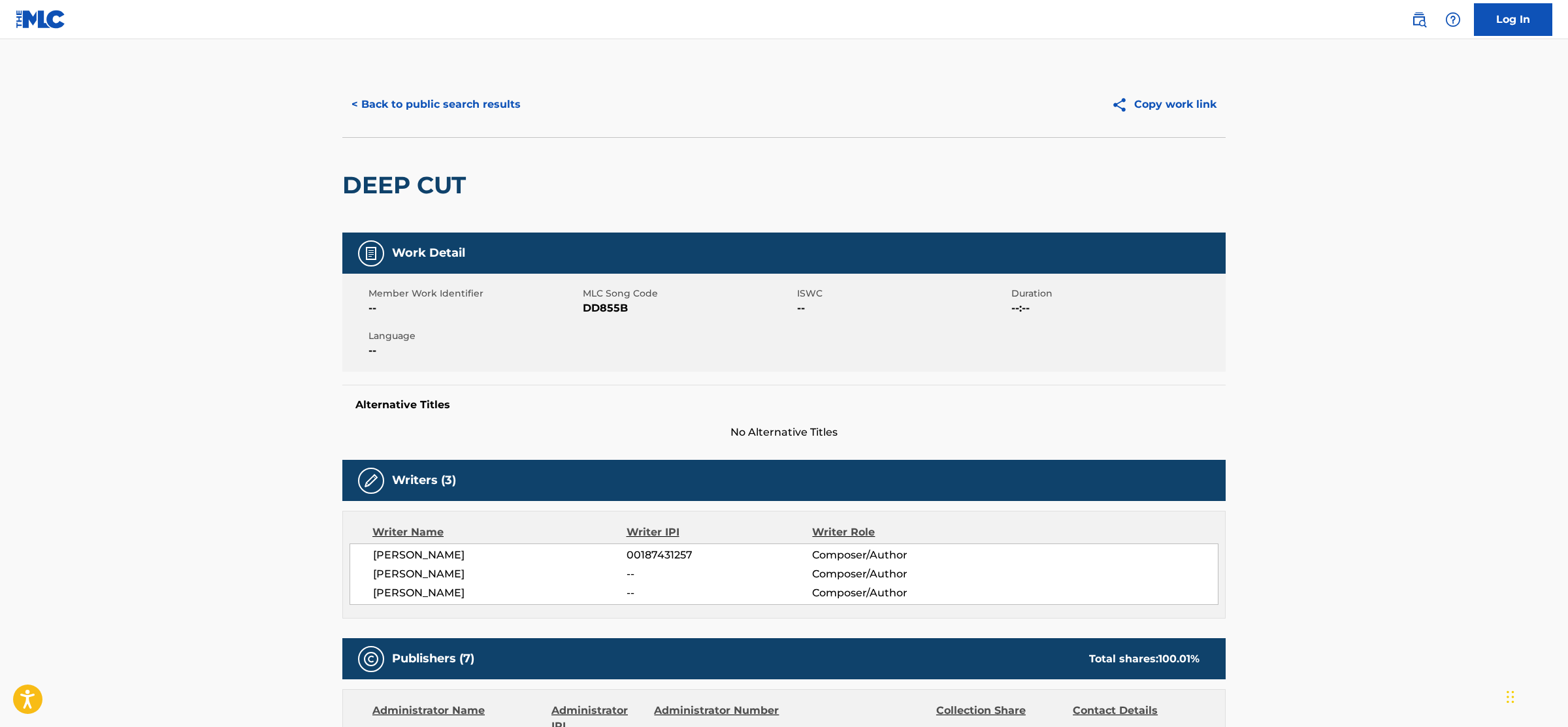
click at [609, 311] on span "DD855B" at bounding box center [688, 309] width 211 height 16
click at [607, 311] on span "DD855B" at bounding box center [688, 309] width 211 height 16
copy span "DD855B"
click at [479, 107] on button "< Back to public search results" at bounding box center [436, 104] width 187 height 33
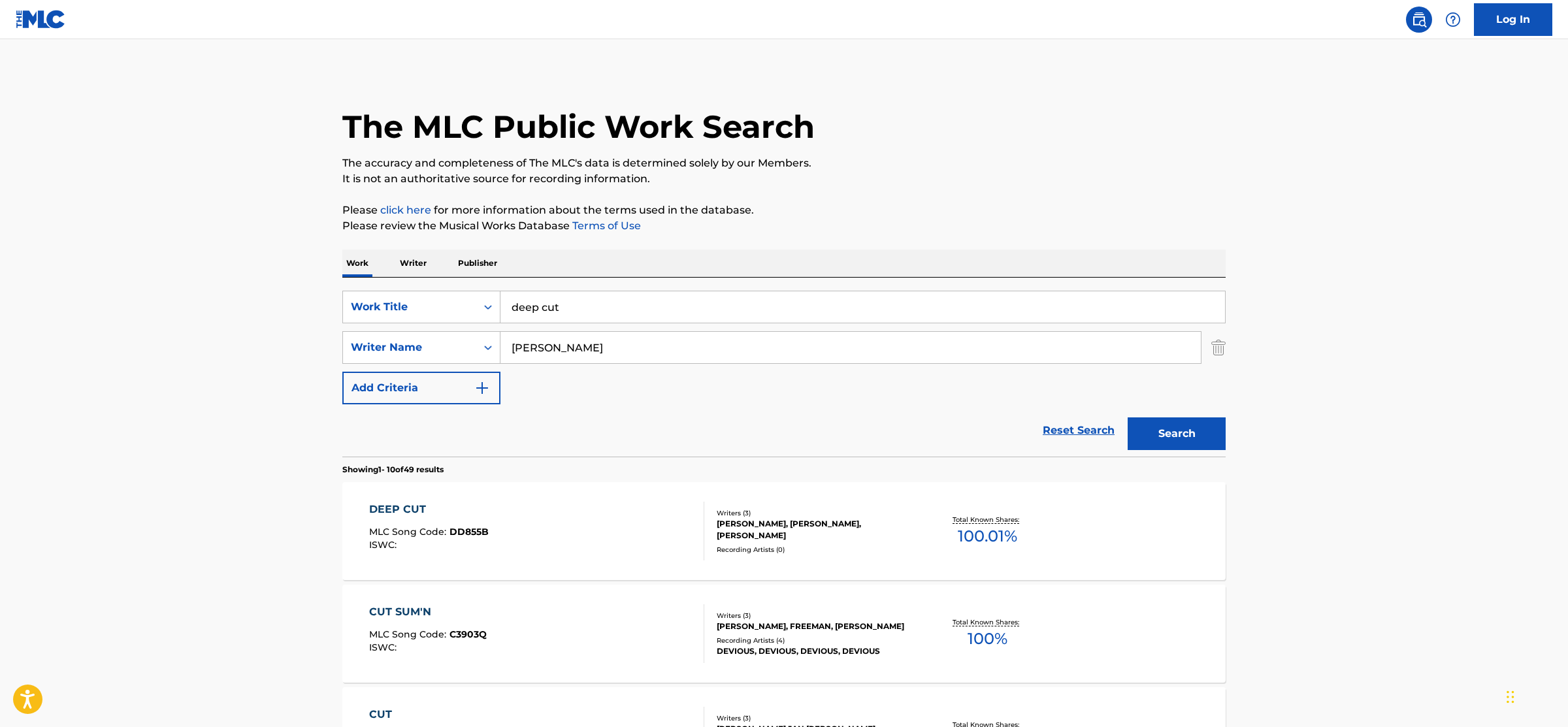
click at [556, 313] on input "deep cut" at bounding box center [862, 306] width 724 height 31
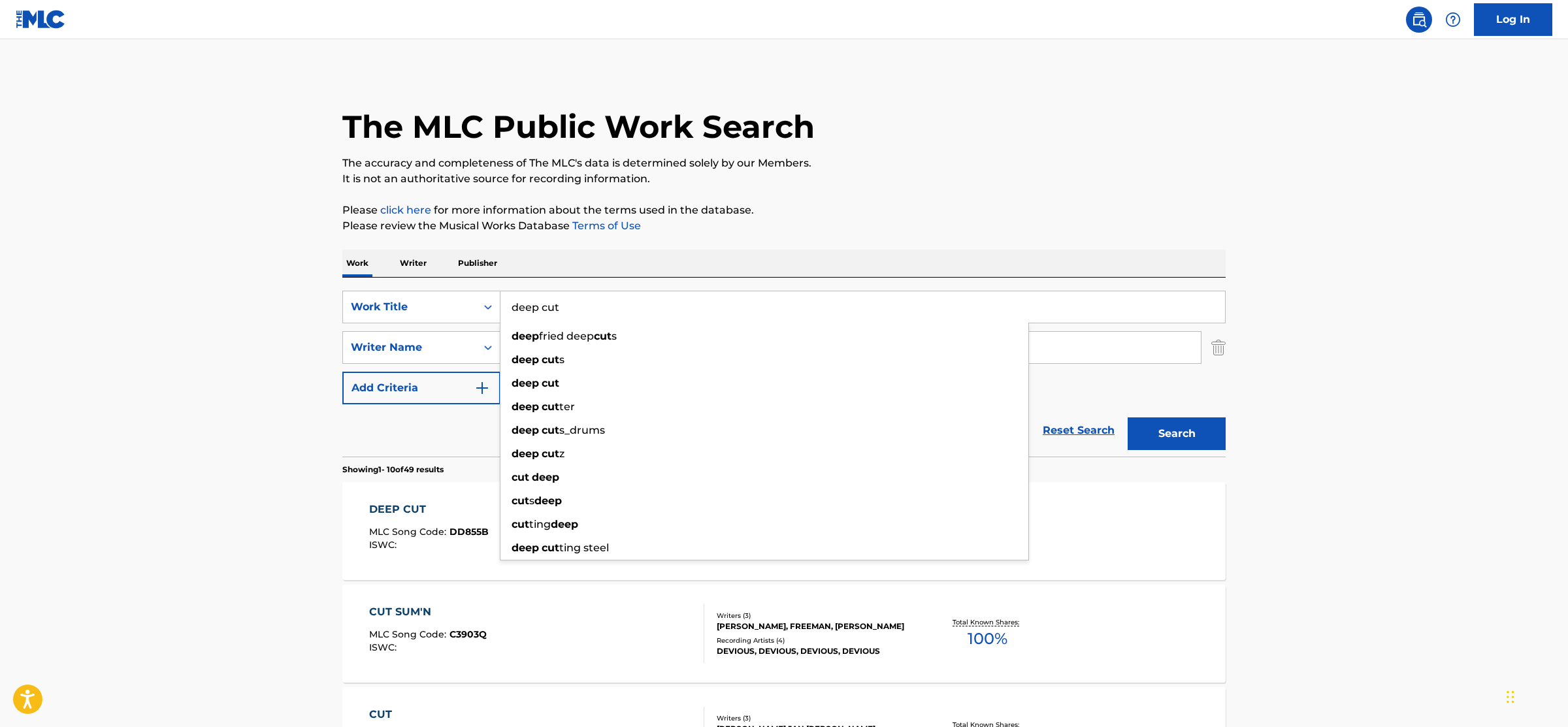
click at [556, 313] on input "deep cut" at bounding box center [862, 306] width 724 height 31
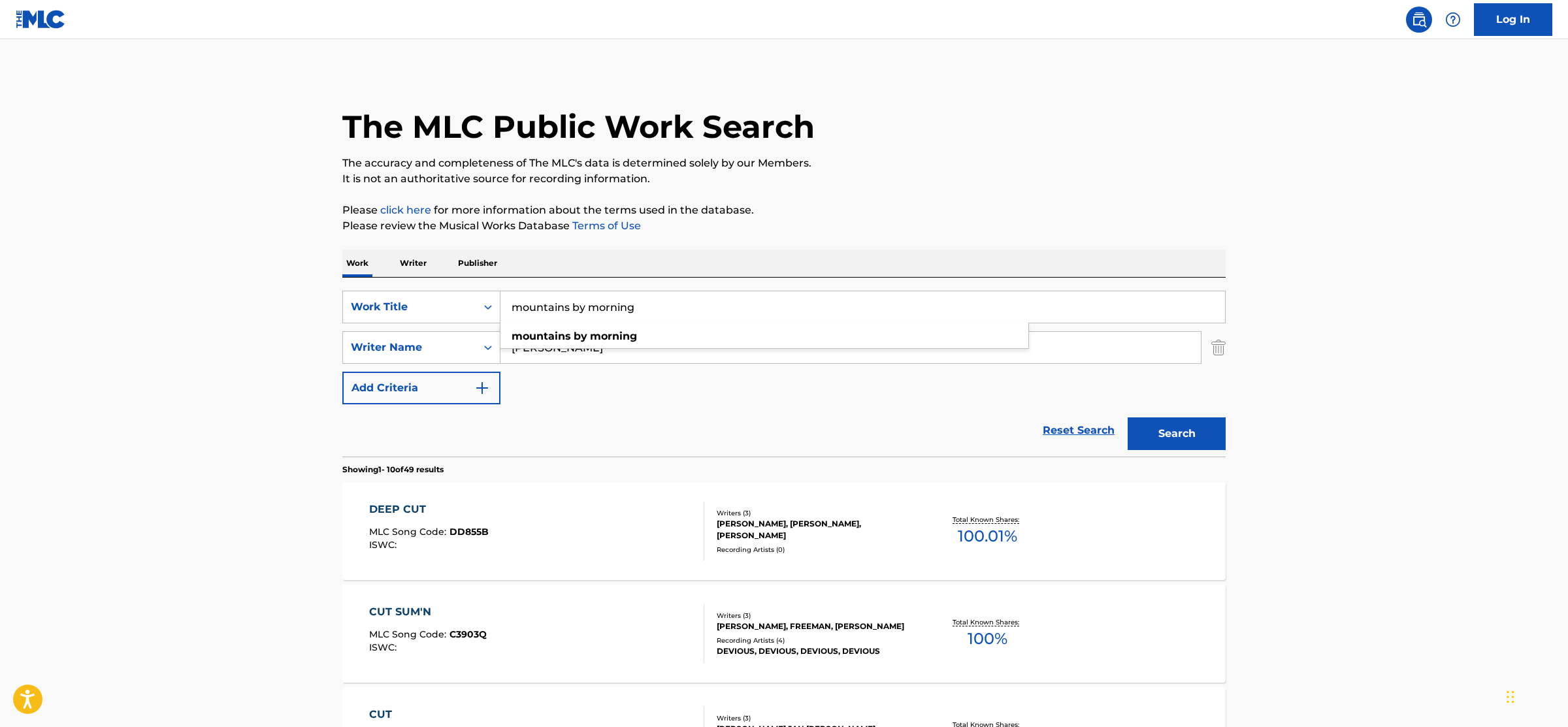
type input "mountains by morning"
click at [1127, 418] on button "Search" at bounding box center [1176, 434] width 98 height 33
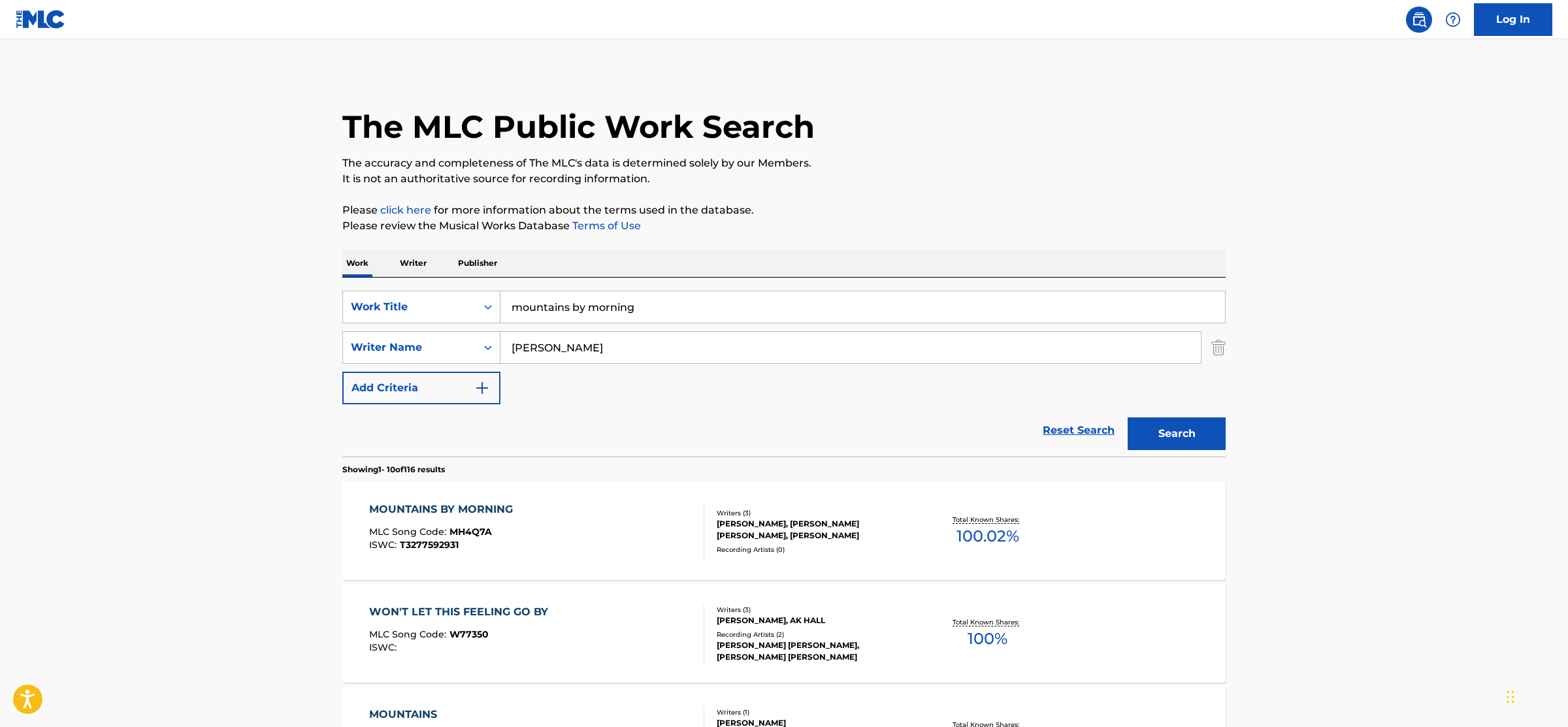
click at [543, 519] on div "MOUNTAINS BY MORNING MLC Song Code : MH4Q7A ISWC : T3277592931" at bounding box center [537, 531] width 336 height 59
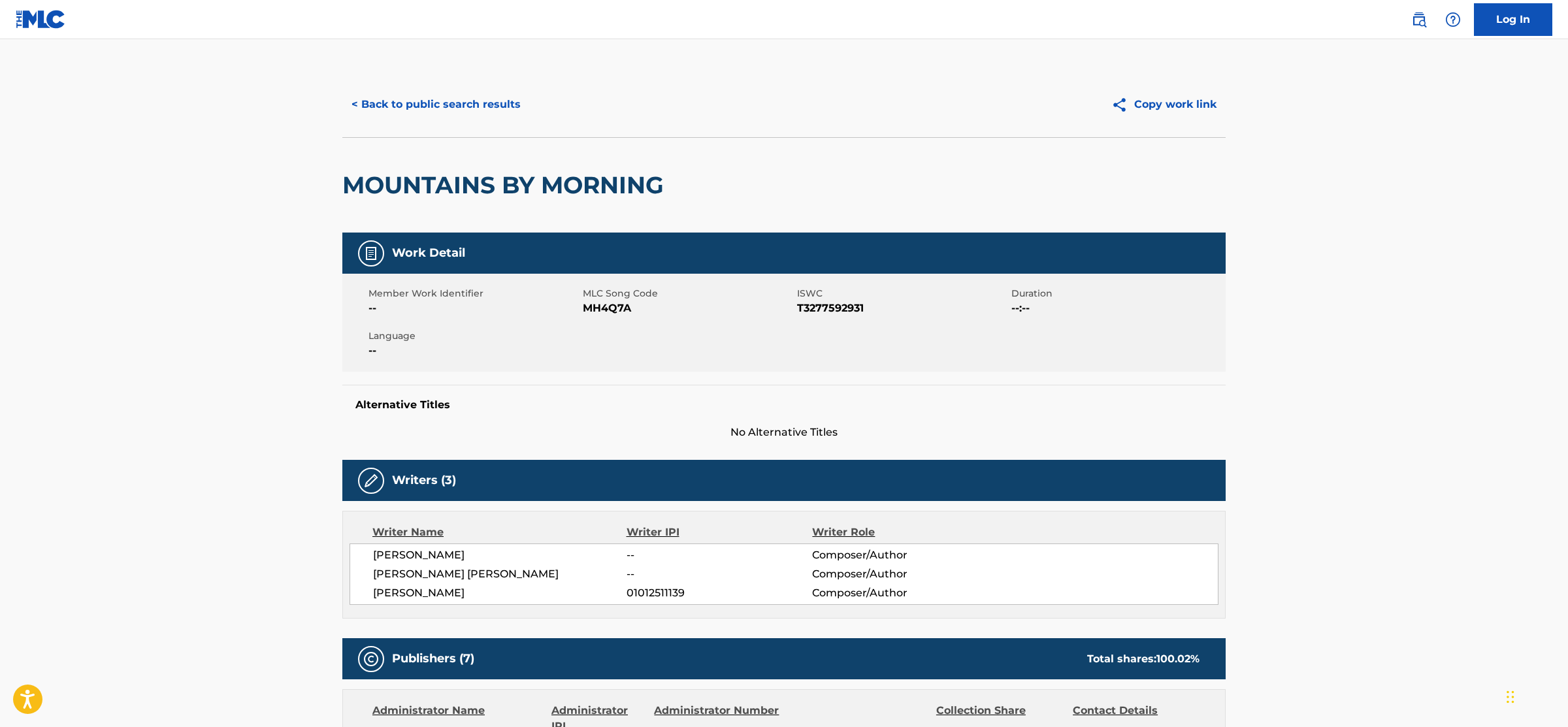
click at [458, 85] on div "< Back to public search results Copy work link" at bounding box center [784, 105] width 883 height 65
click at [461, 101] on button "< Back to public search results" at bounding box center [436, 104] width 187 height 33
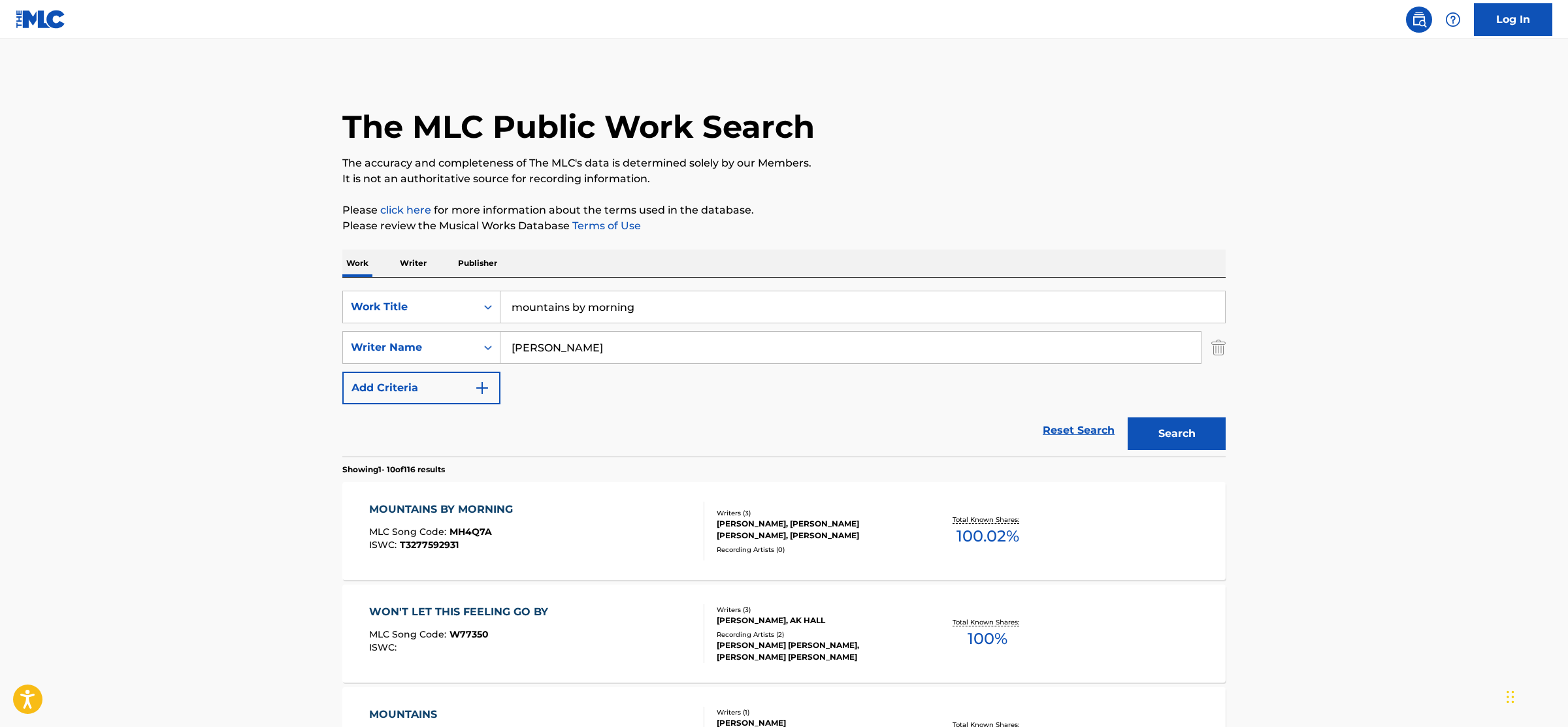
click at [1094, 434] on link "Reset Search" at bounding box center [1078, 431] width 85 height 29
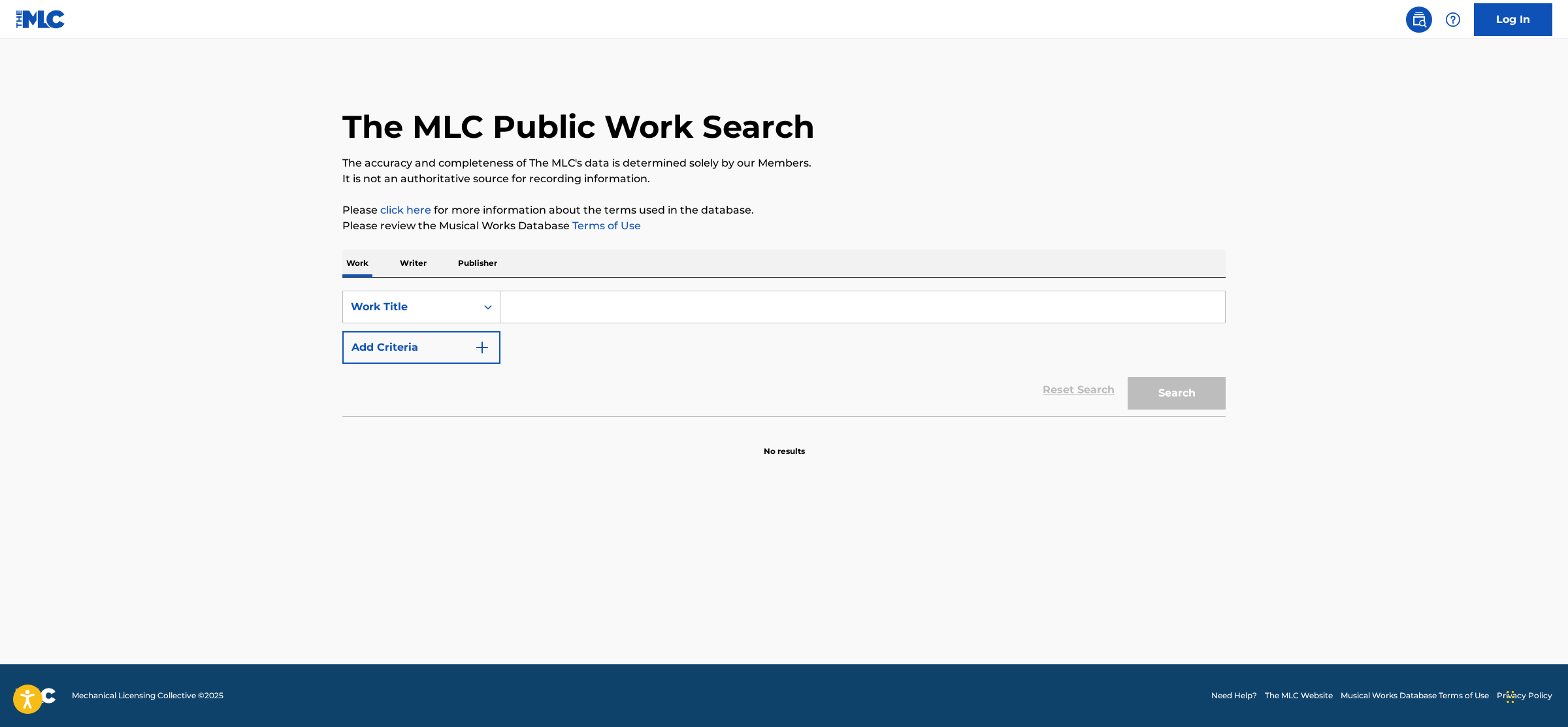
click at [446, 352] on button "Add Criteria" at bounding box center [421, 347] width 158 height 33
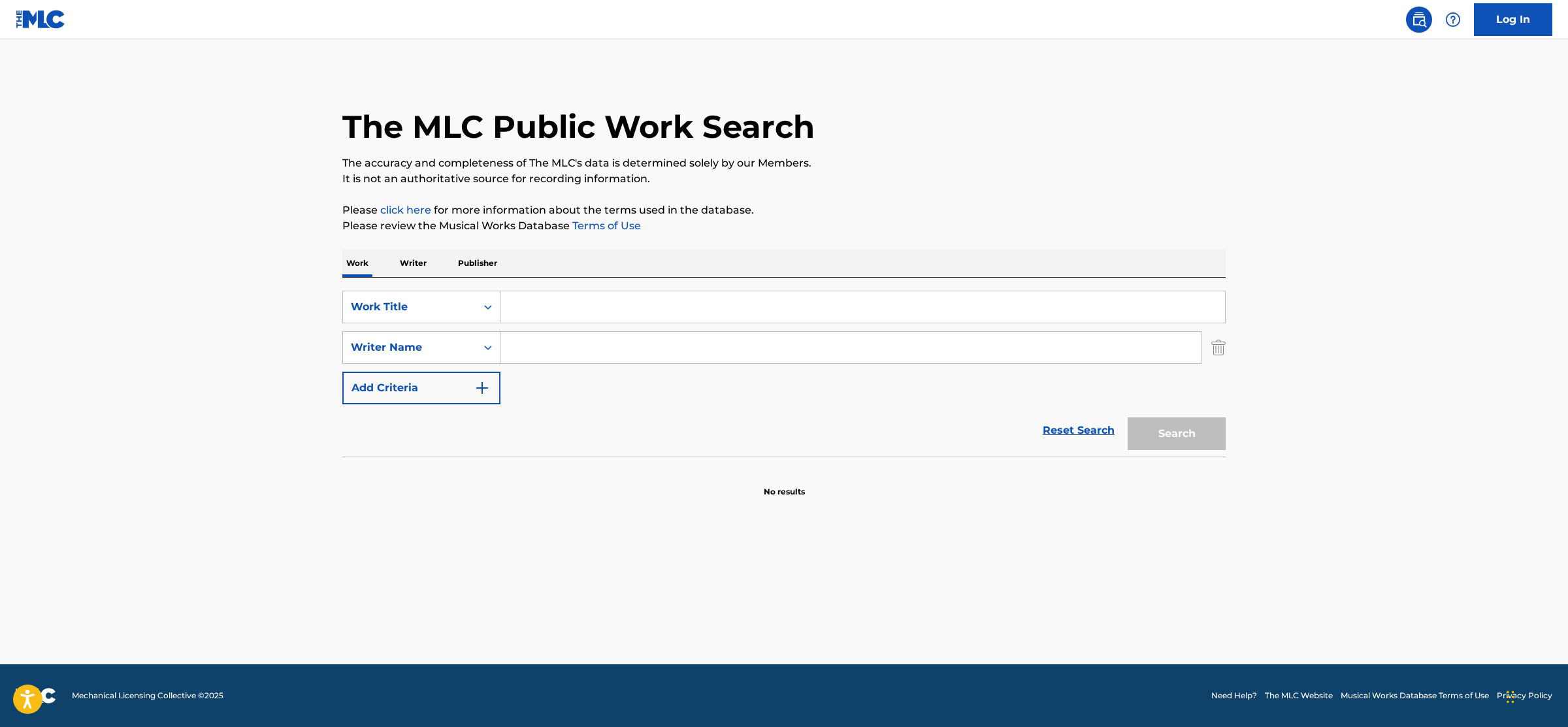
drag, startPoint x: 1063, startPoint y: 427, endPoint x: 940, endPoint y: 387, distance: 129.3
click at [1064, 426] on link "Reset Search" at bounding box center [1078, 431] width 85 height 29
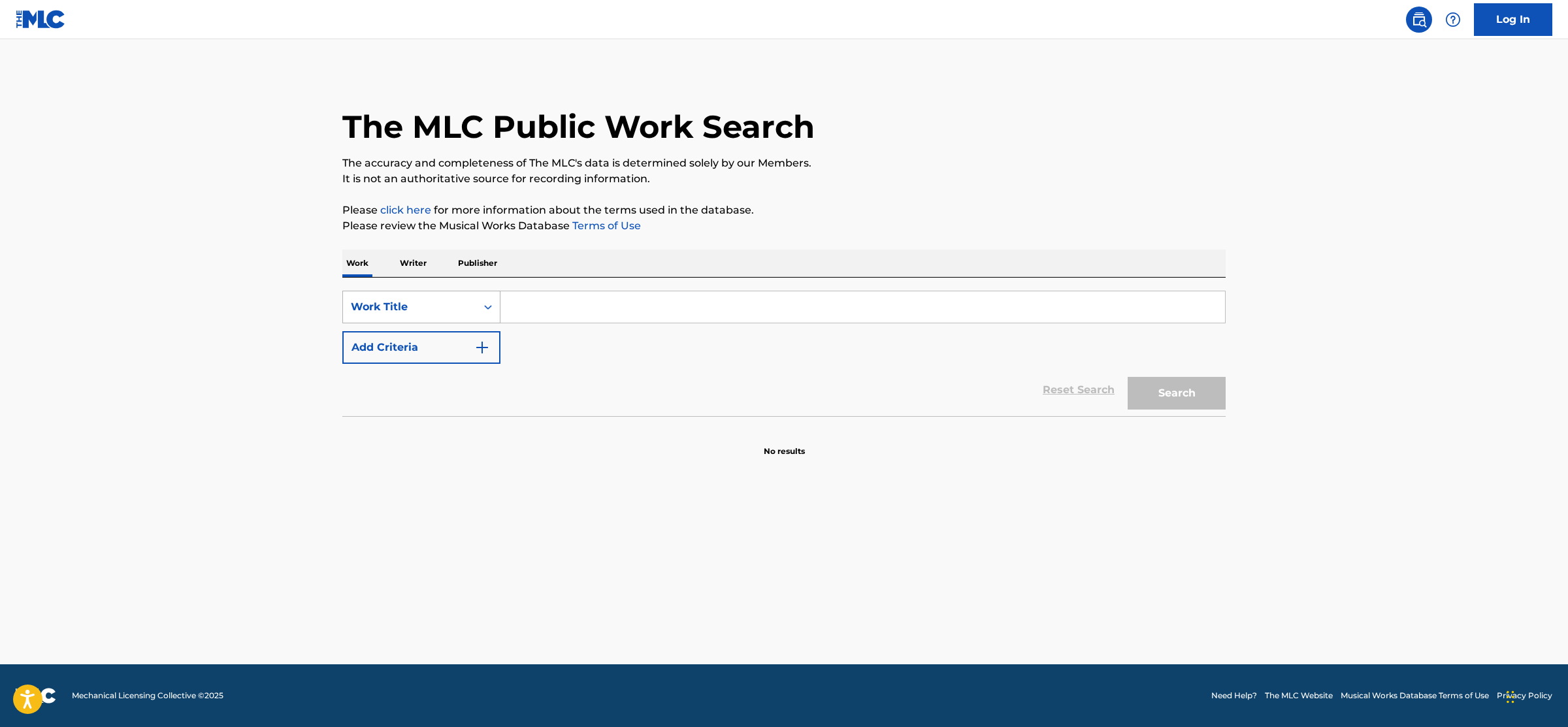
click at [441, 302] on div "Work Title" at bounding box center [410, 307] width 118 height 16
click at [414, 341] on div "MLC Song Code" at bounding box center [421, 339] width 157 height 33
drag, startPoint x: 543, startPoint y: 314, endPoint x: 653, endPoint y: 337, distance: 112.4
click at [543, 314] on input "Search Form" at bounding box center [862, 306] width 724 height 31
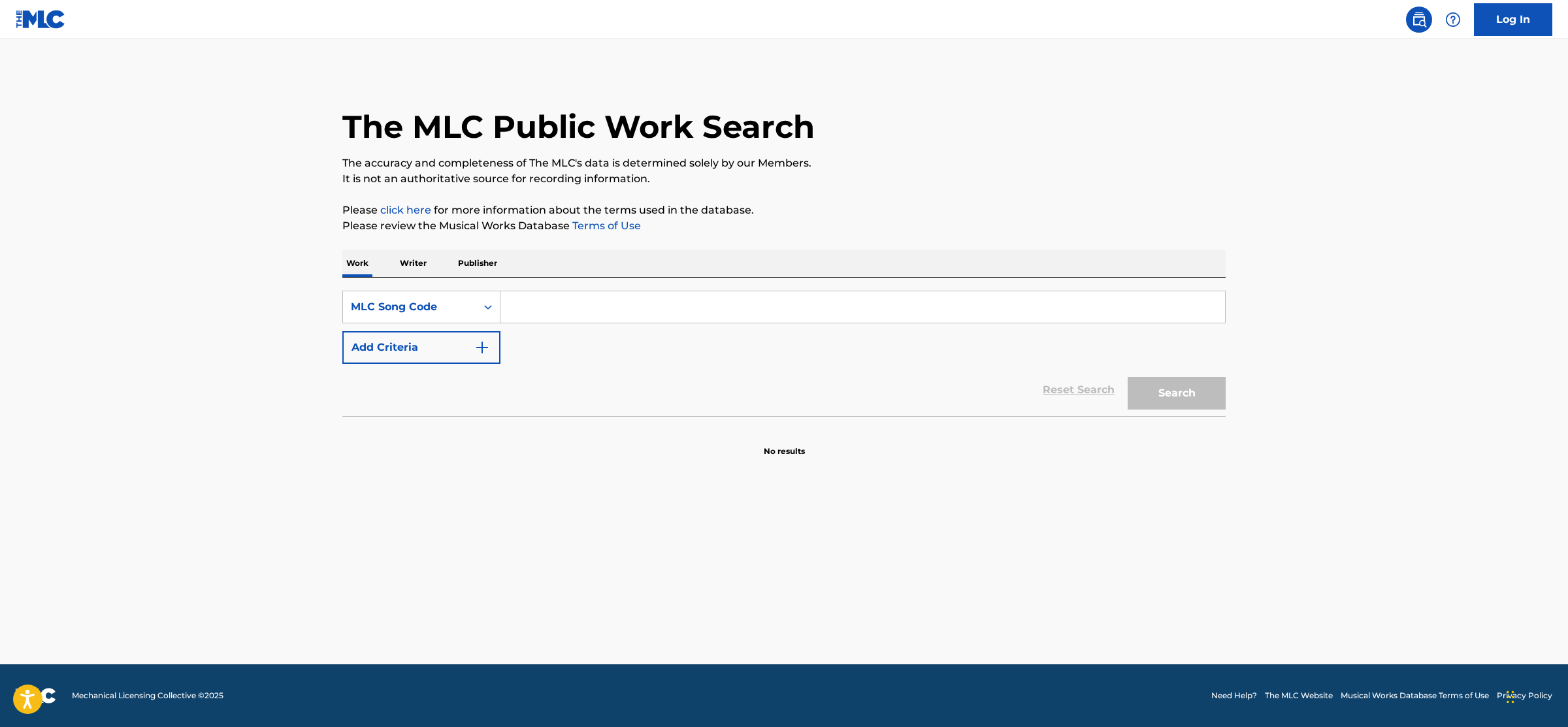
paste input "TX5LCO"
type input "TX5LCO"
click at [1179, 392] on button "Search" at bounding box center [1176, 393] width 98 height 33
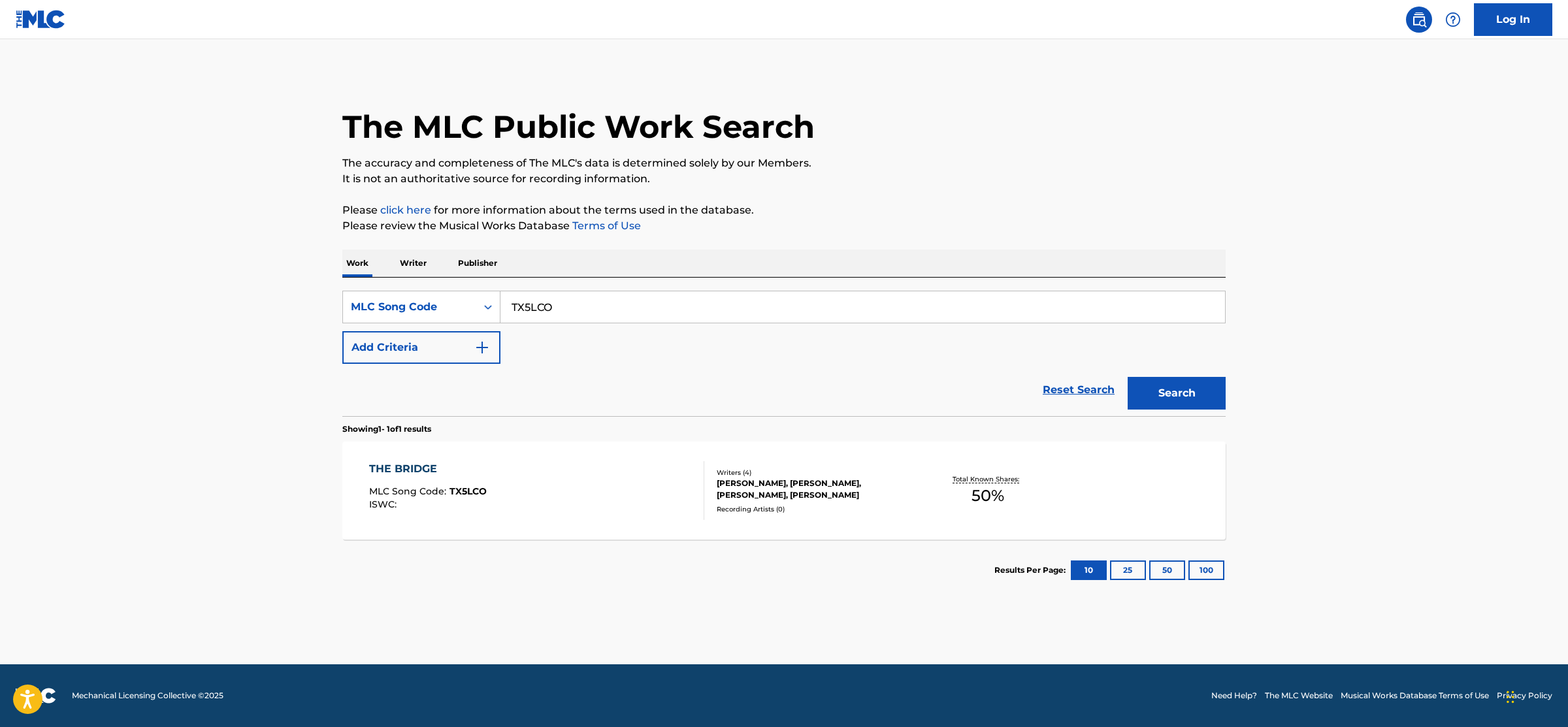
click at [668, 512] on div "THE BRIDGE MLC Song Code : TX5LCO ISWC :" at bounding box center [537, 490] width 336 height 59
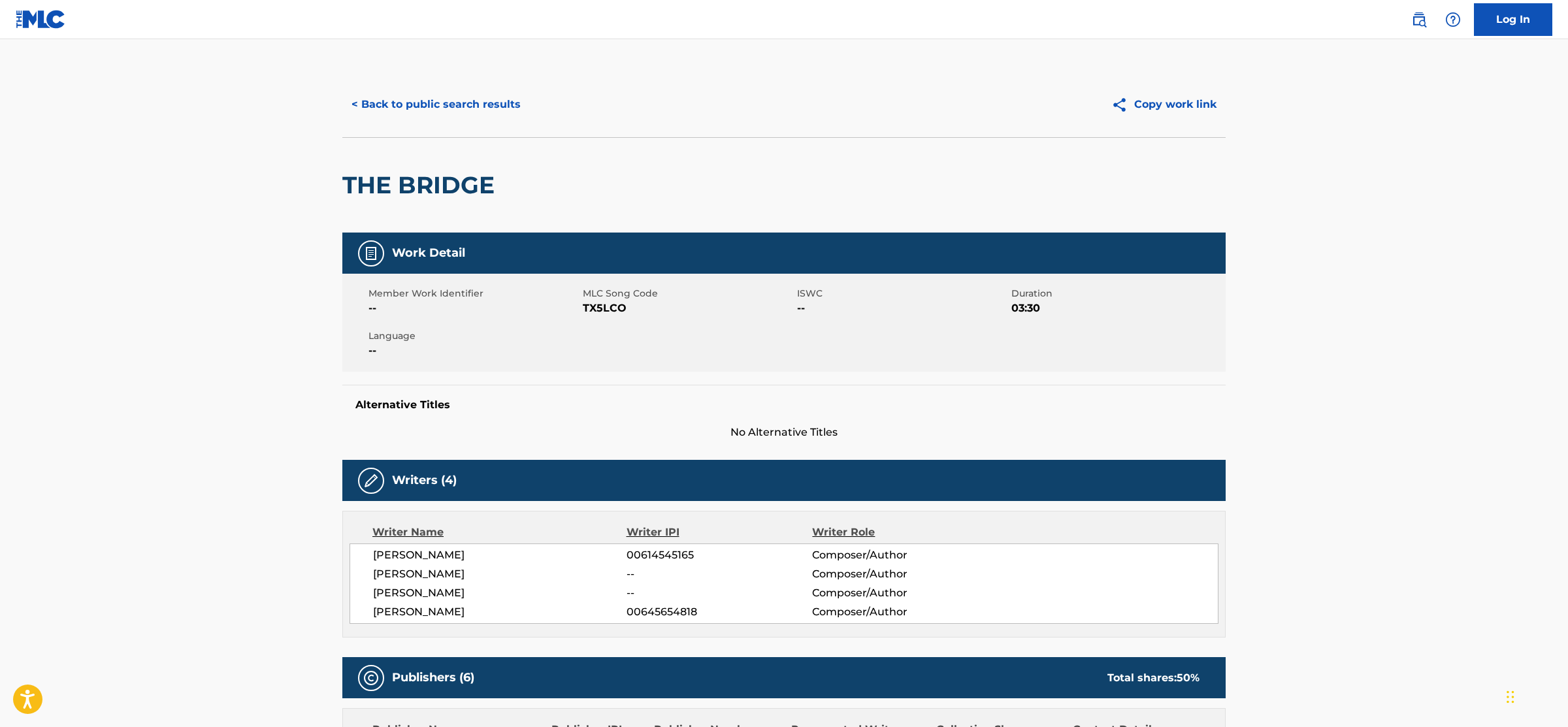
click at [450, 94] on button "< Back to public search results" at bounding box center [436, 104] width 187 height 33
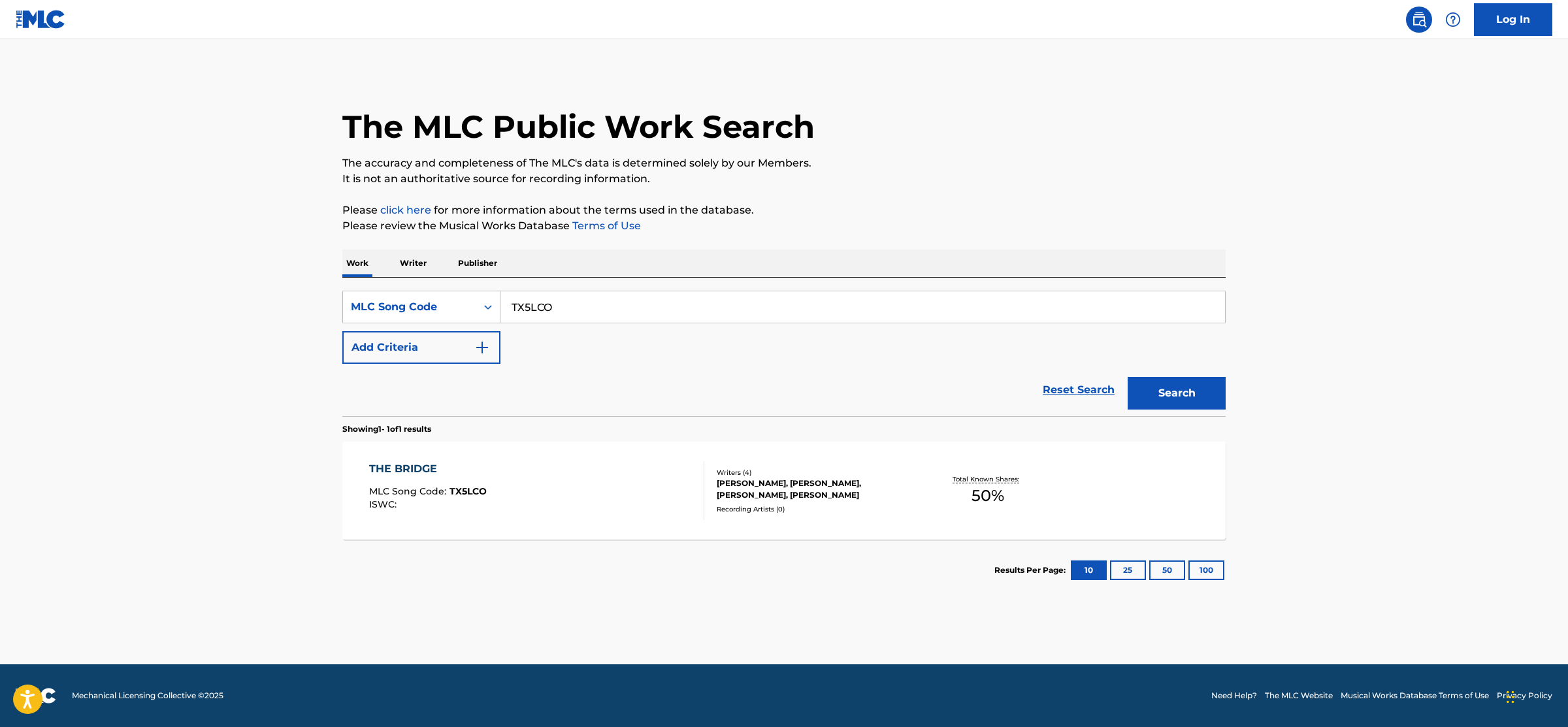
click at [548, 333] on div "SearchWithCriteria48305421-03a9-42cc-9693-608db35f3229 MLC Song Code TX5LCO Add…" at bounding box center [784, 327] width 883 height 73
click at [1080, 392] on link "Reset Search" at bounding box center [1078, 390] width 85 height 29
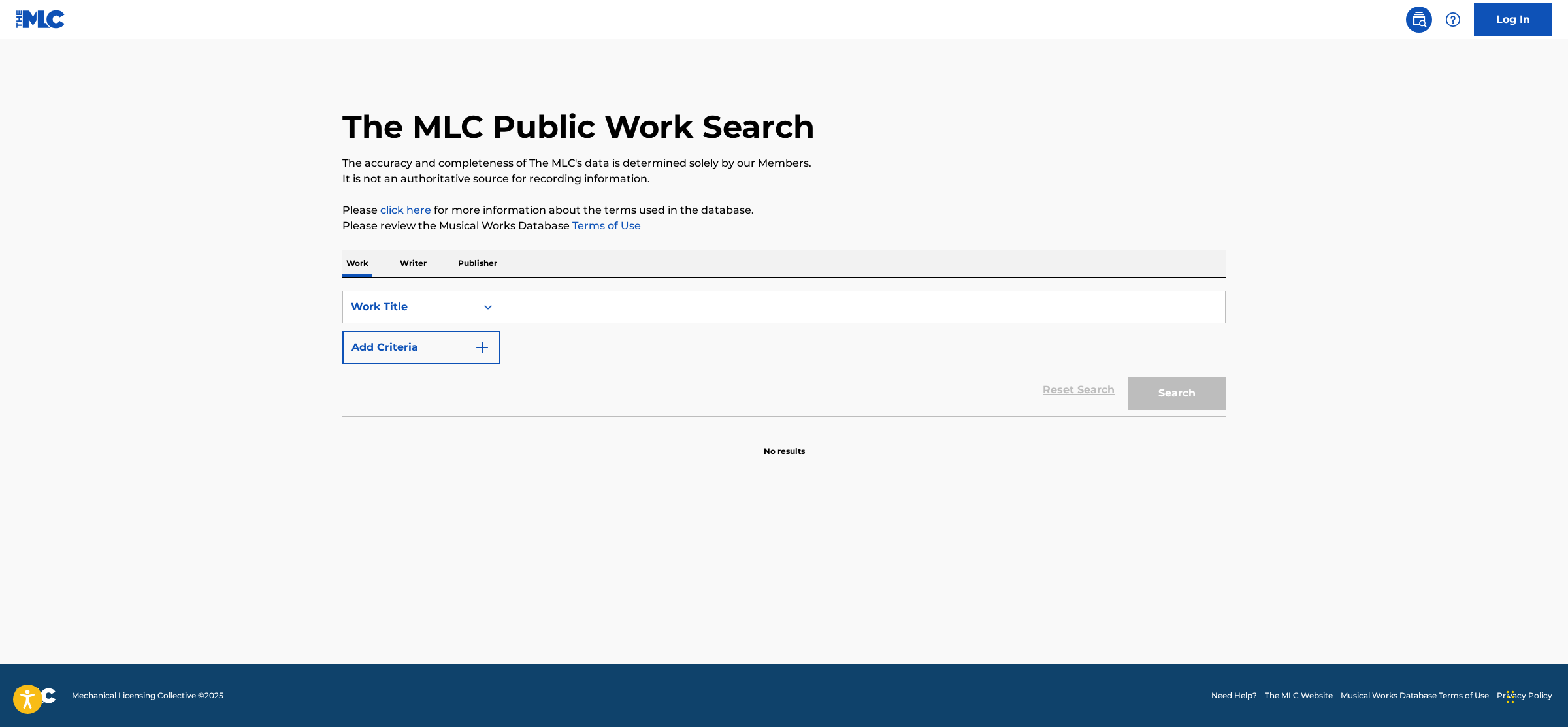
click at [391, 359] on button "Add Criteria" at bounding box center [421, 347] width 158 height 33
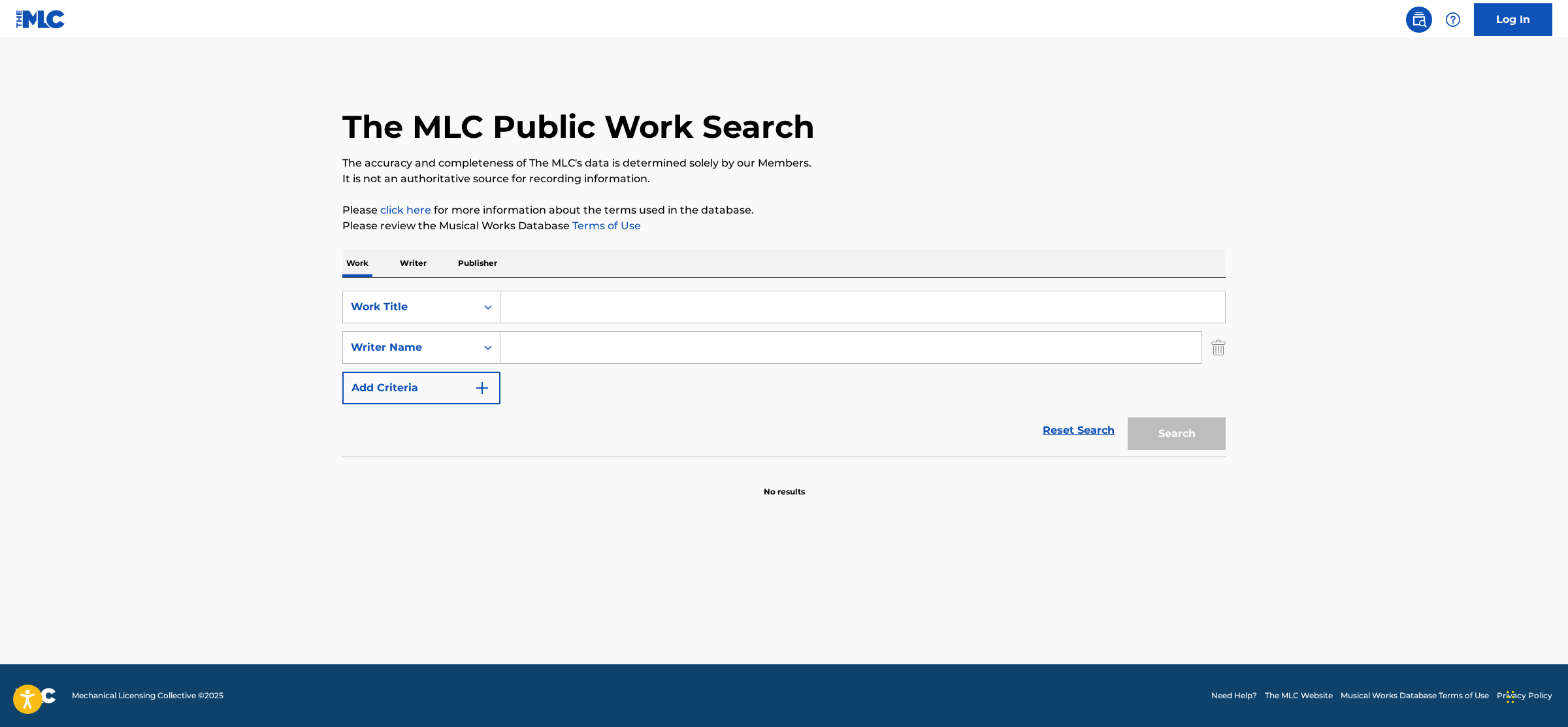
click at [523, 325] on div "SearchWithCriteria8a82f75c-27eb-4822-8388-d8e54bc78986 Work Title SearchWithCri…" at bounding box center [784, 347] width 883 height 113
click at [535, 315] on input "Search Form" at bounding box center [862, 306] width 724 height 31
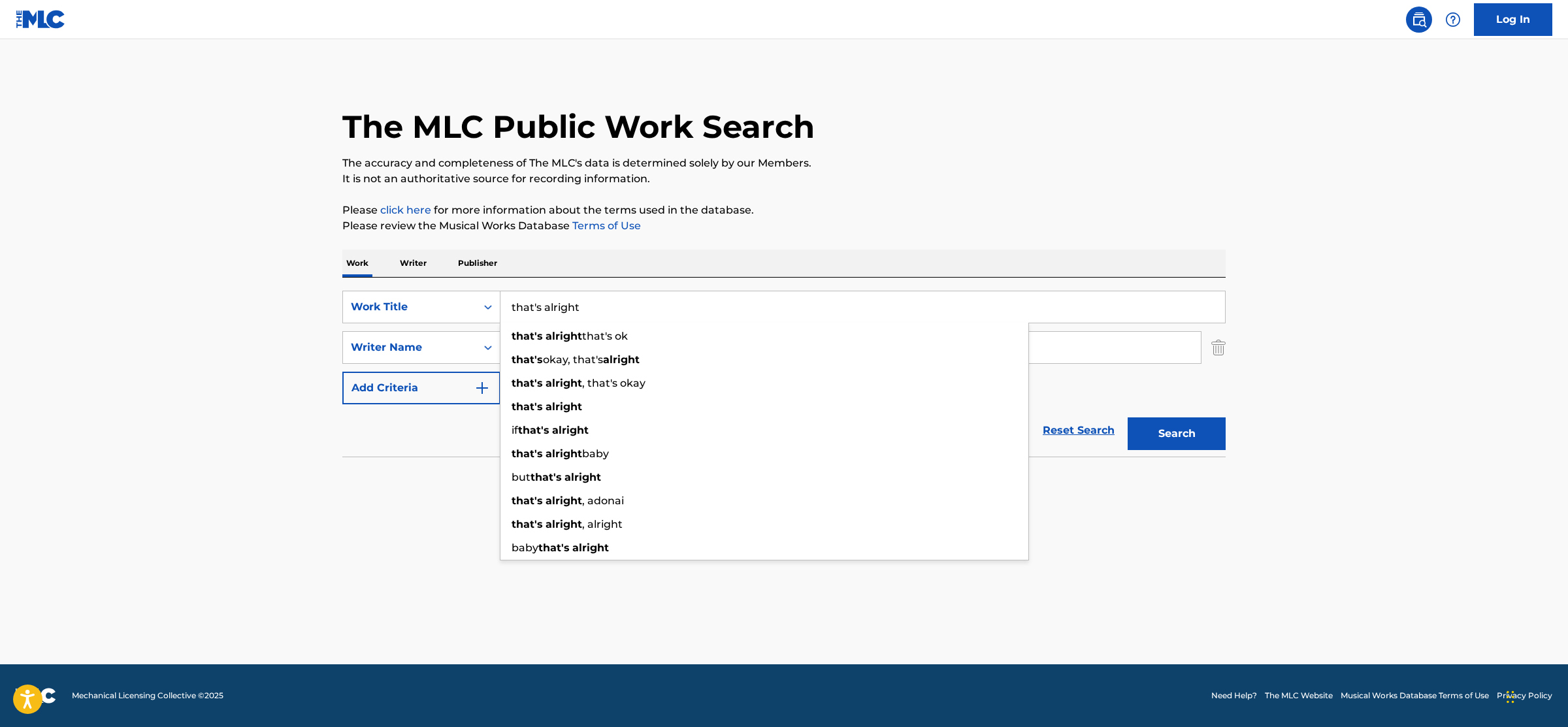
type input "that's alright"
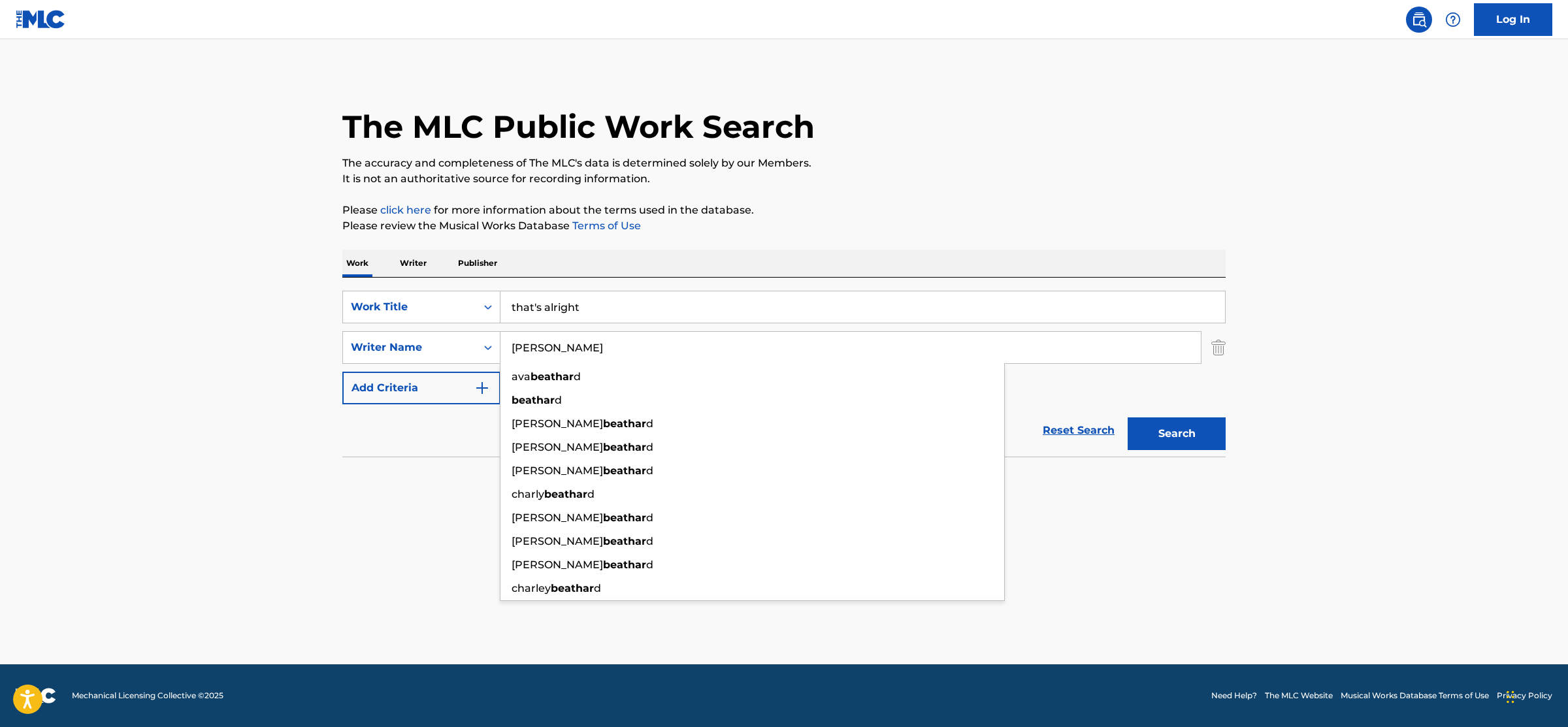
type input "[PERSON_NAME]"
click at [1127, 418] on button "Search" at bounding box center [1176, 434] width 98 height 33
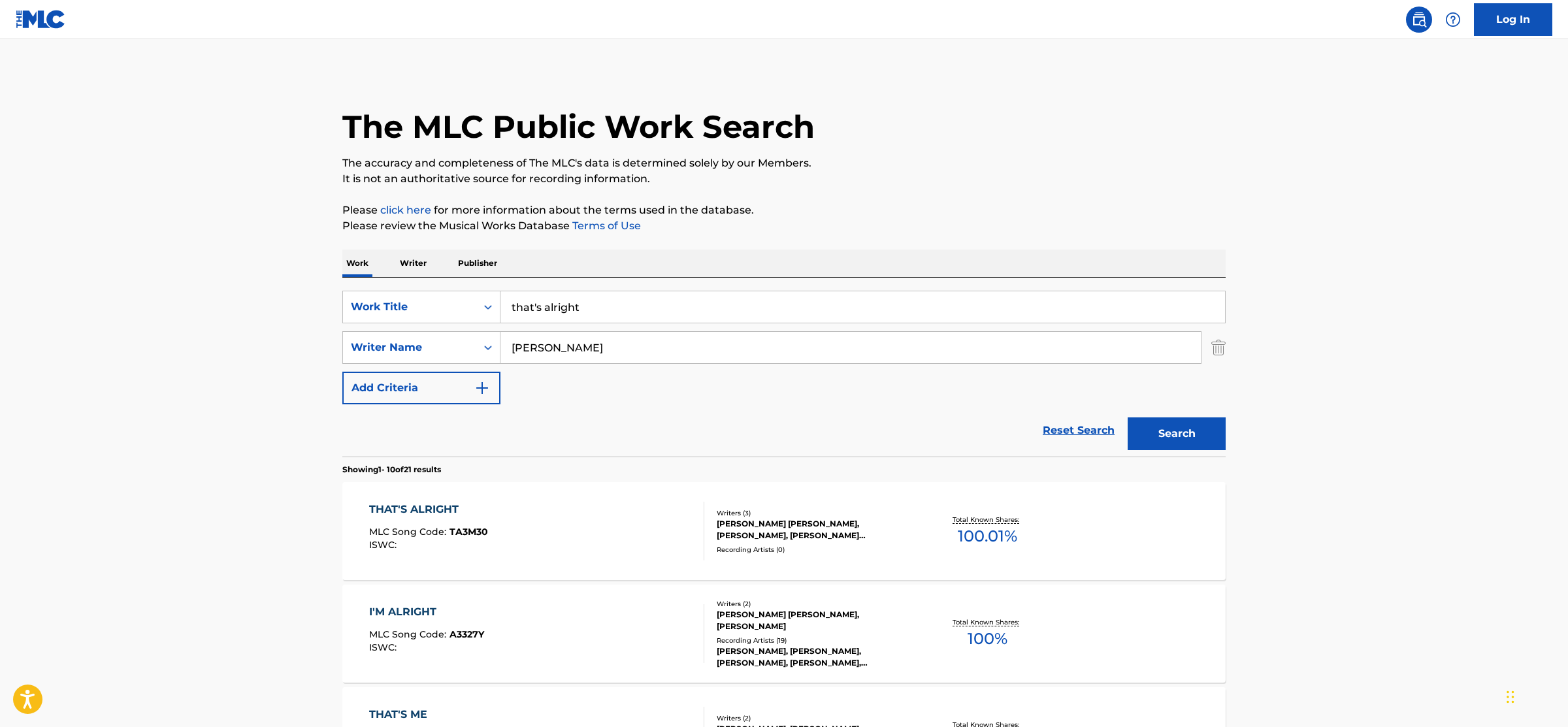
click at [584, 537] on div "THAT'S ALRIGHT MLC Song Code : TA3M30 ISWC :" at bounding box center [537, 531] width 336 height 59
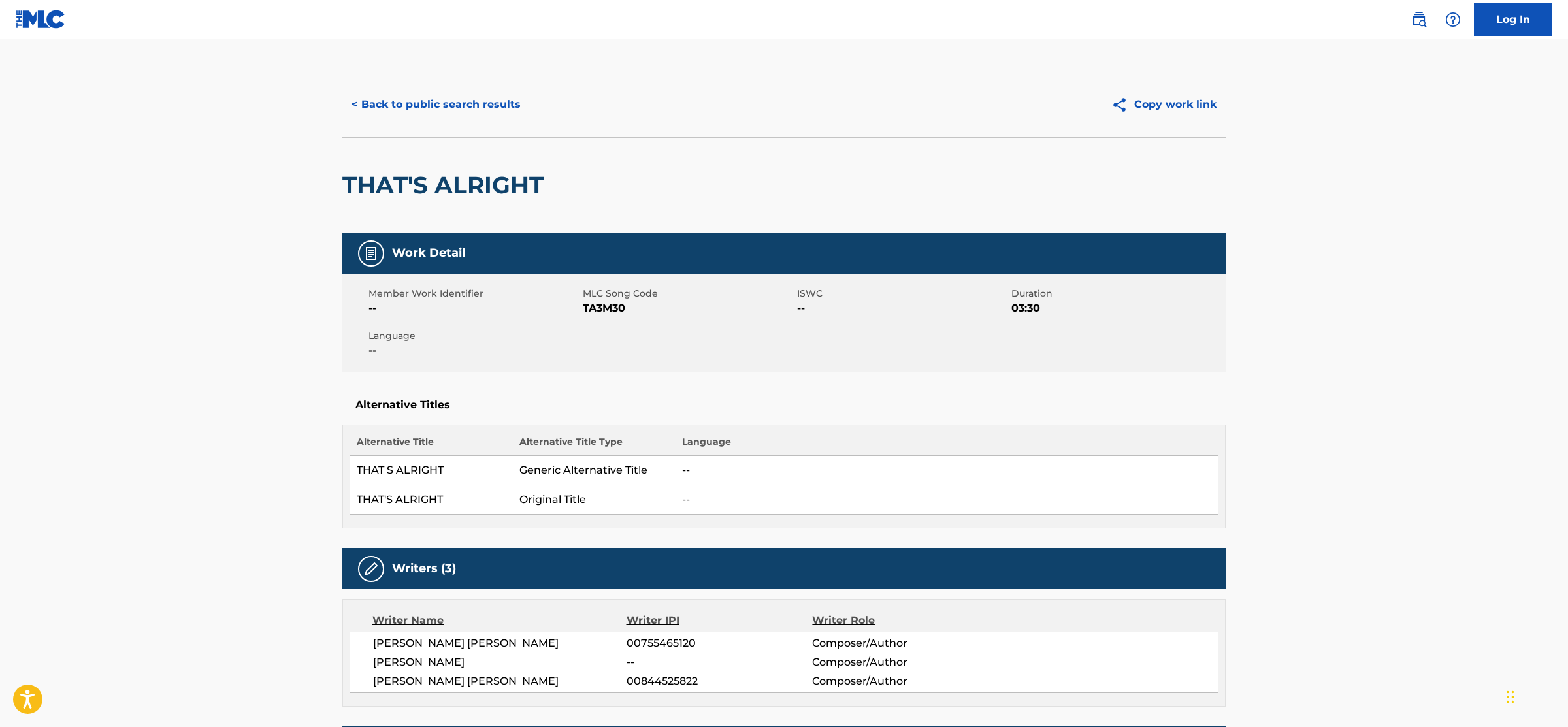
click at [471, 116] on button "< Back to public search results" at bounding box center [436, 104] width 187 height 33
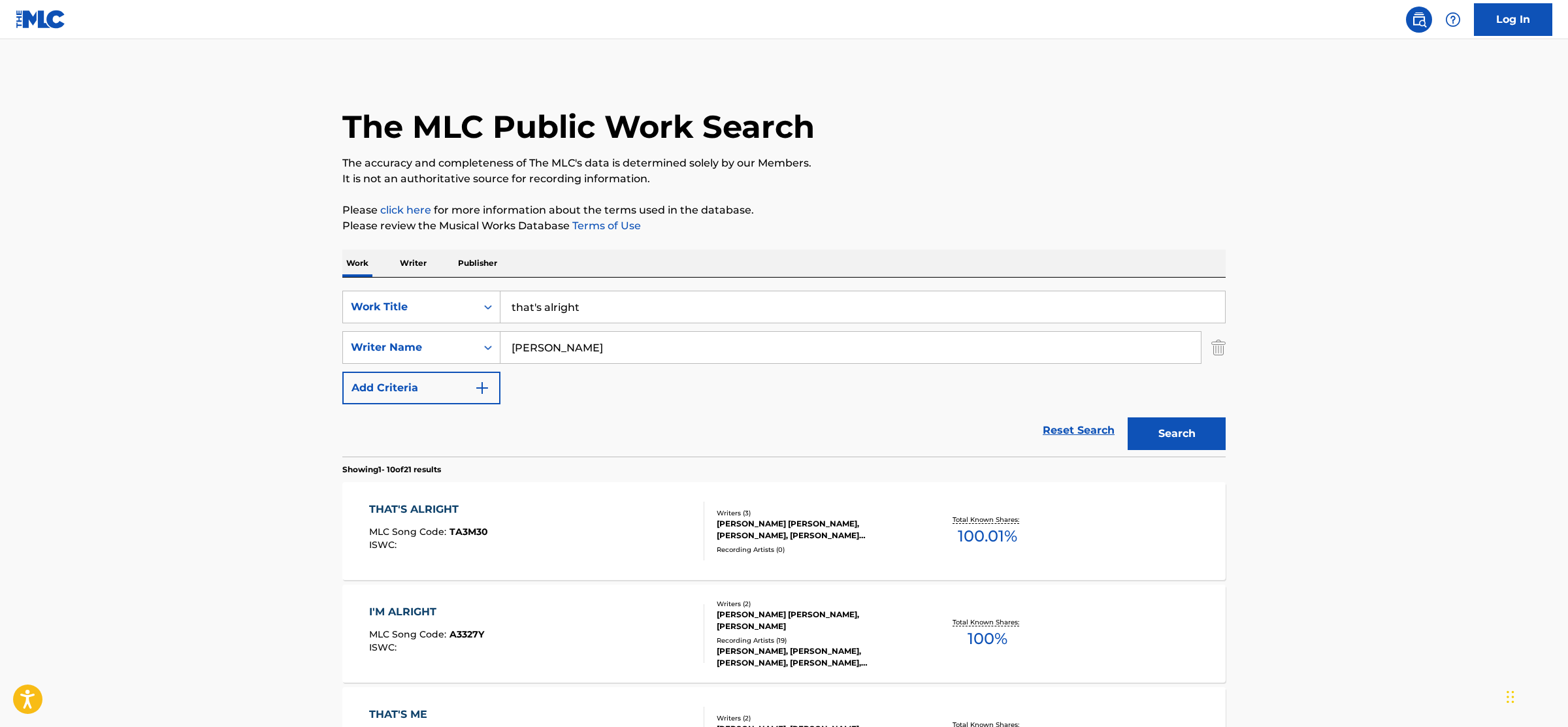
click at [1074, 424] on link "Reset Search" at bounding box center [1078, 431] width 85 height 29
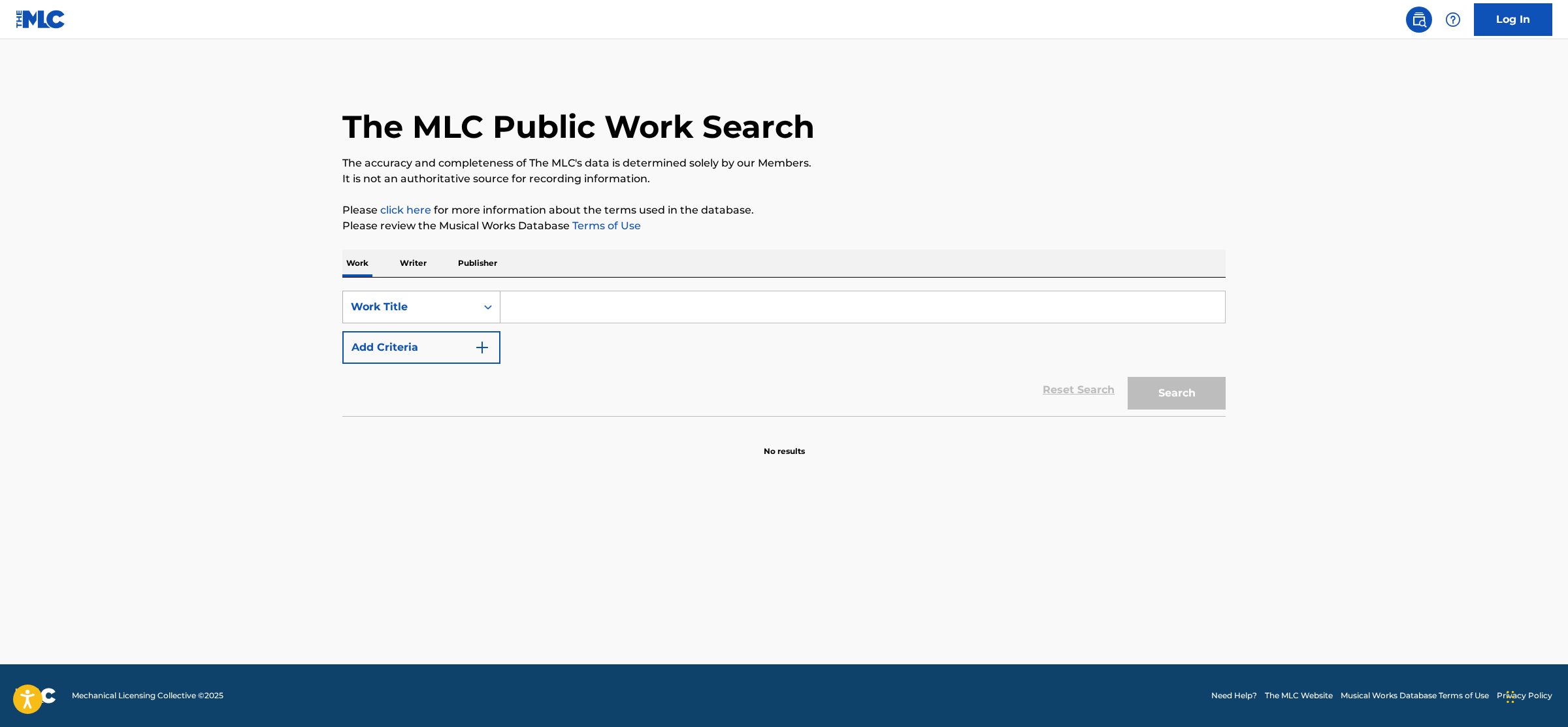
click at [402, 306] on div "Work Title" at bounding box center [410, 307] width 118 height 16
click at [452, 349] on div "MLC Song Code" at bounding box center [421, 339] width 157 height 33
click at [564, 316] on input "Search Form" at bounding box center [862, 306] width 724 height 31
paste input "TA6TXY"
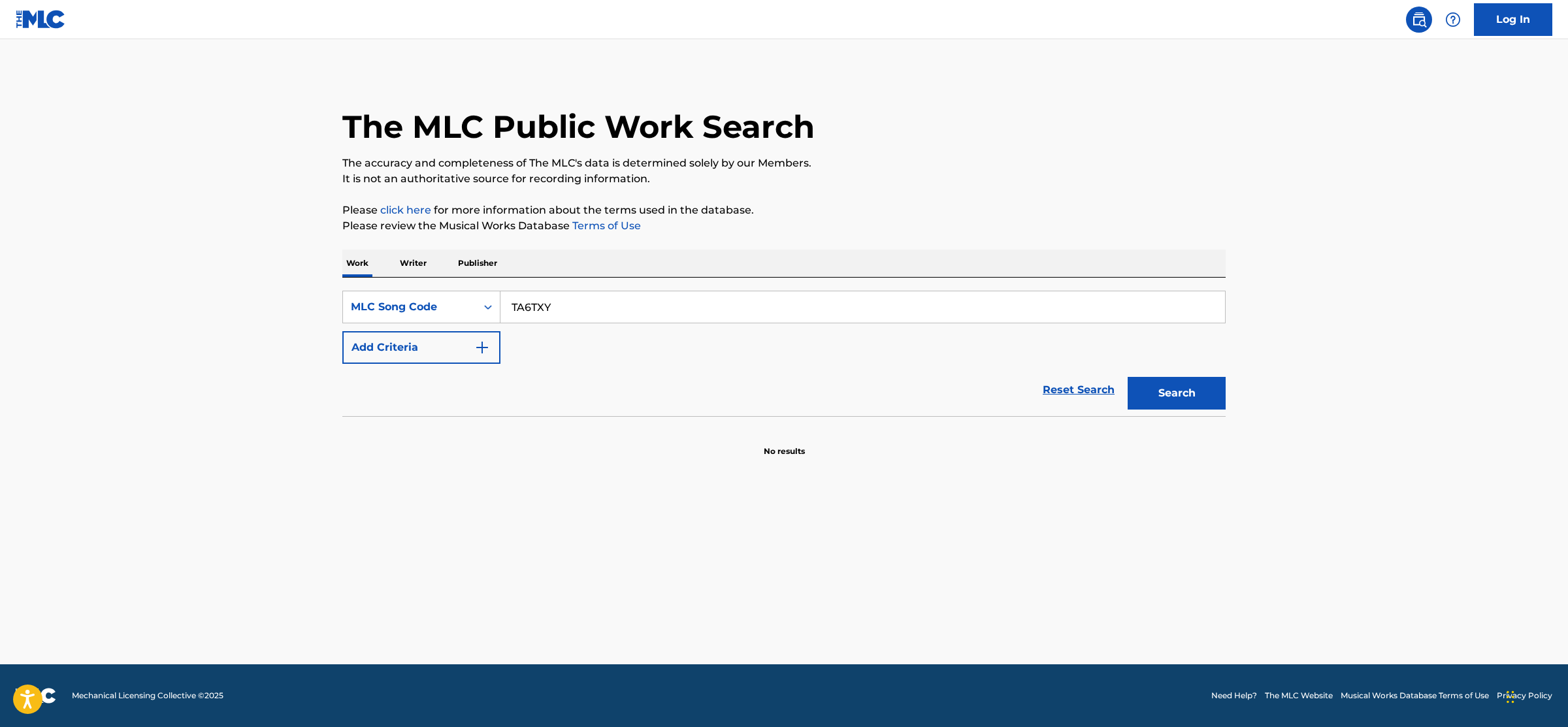
type input "TA6TXY"
click at [1155, 386] on button "Search" at bounding box center [1176, 393] width 98 height 33
